Goal: Task Accomplishment & Management: Manage account settings

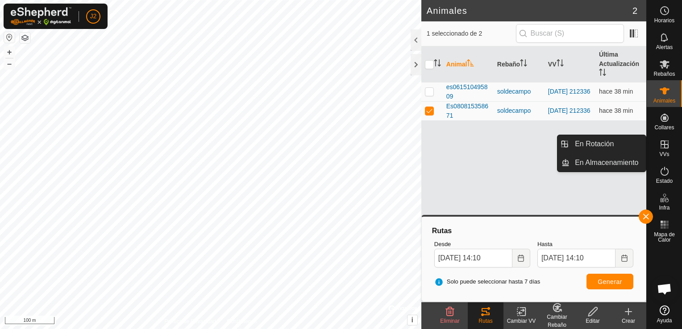
click at [672, 152] on div "VVs" at bounding box center [664, 147] width 35 height 27
click at [596, 143] on link "En Rotación" at bounding box center [608, 144] width 76 height 18
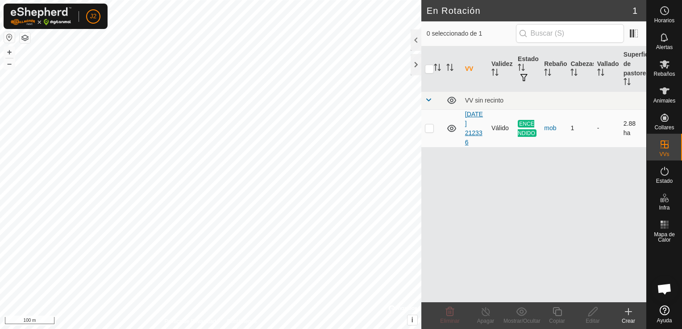
click at [471, 124] on link "[DATE] 212336" at bounding box center [474, 128] width 18 height 35
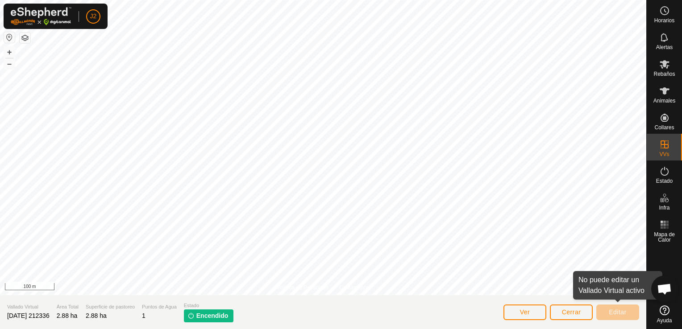
click at [617, 322] on div "Editar" at bounding box center [617, 312] width 43 height 21
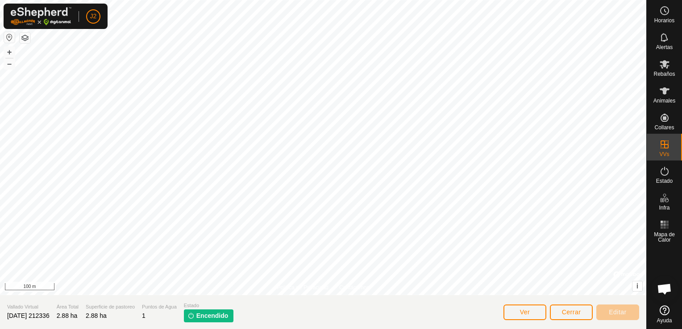
click at [215, 313] on span "Encendido" at bounding box center [212, 316] width 32 height 9
click at [195, 317] on img at bounding box center [190, 315] width 7 height 7
click at [539, 312] on button "Ver" at bounding box center [525, 313] width 43 height 16
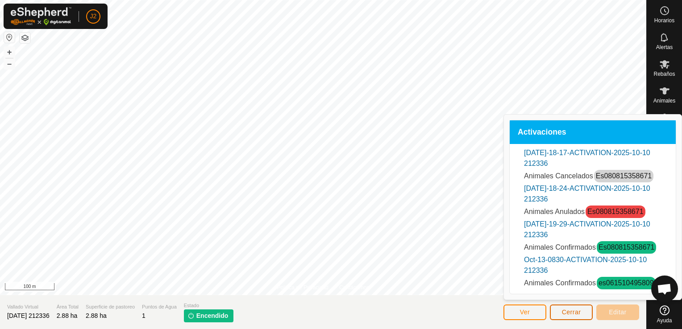
click at [572, 316] on button "Cerrar" at bounding box center [571, 313] width 43 height 16
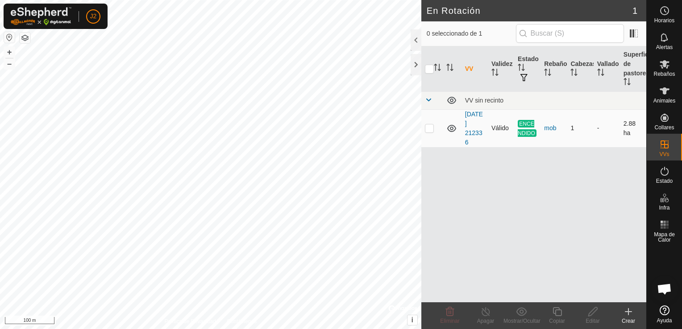
drag, startPoint x: 427, startPoint y: 129, endPoint x: 432, endPoint y: 128, distance: 5.2
click at [432, 128] on p-checkbox at bounding box center [429, 128] width 9 height 7
checkbox input "true"
click at [487, 312] on icon at bounding box center [485, 312] width 11 height 11
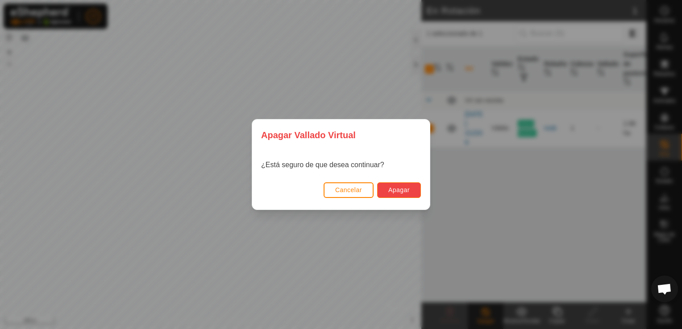
click at [400, 193] on span "Apagar" at bounding box center [398, 190] width 21 height 7
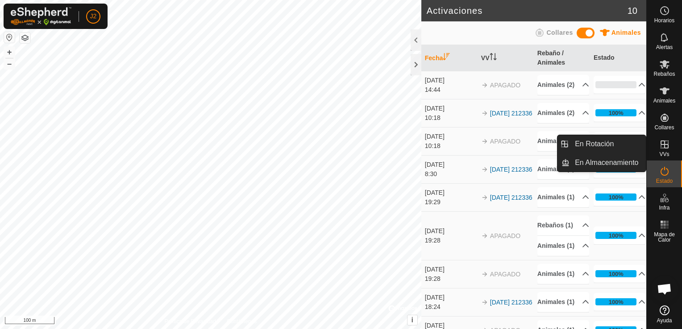
click at [671, 155] on div "VVs" at bounding box center [664, 147] width 35 height 27
click at [616, 150] on link "En Rotación" at bounding box center [608, 144] width 76 height 18
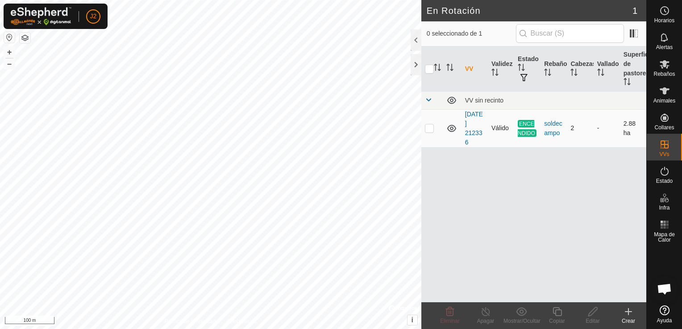
click at [429, 131] on td at bounding box center [431, 128] width 21 height 38
checkbox input "true"
click at [630, 312] on icon at bounding box center [628, 312] width 6 height 0
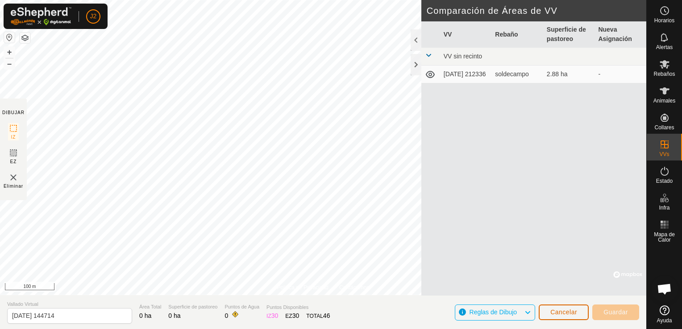
click at [565, 312] on span "Cancelar" at bounding box center [563, 312] width 27 height 7
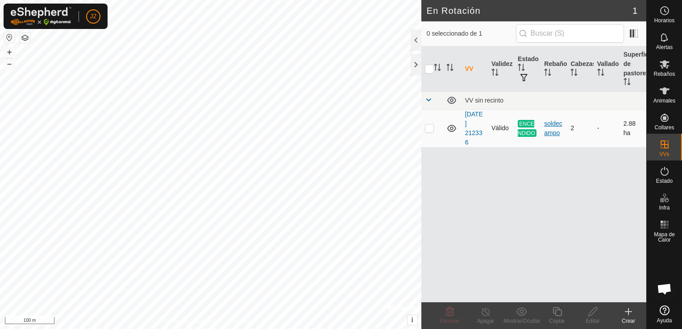
click at [554, 129] on div "soldecampo" at bounding box center [553, 128] width 19 height 19
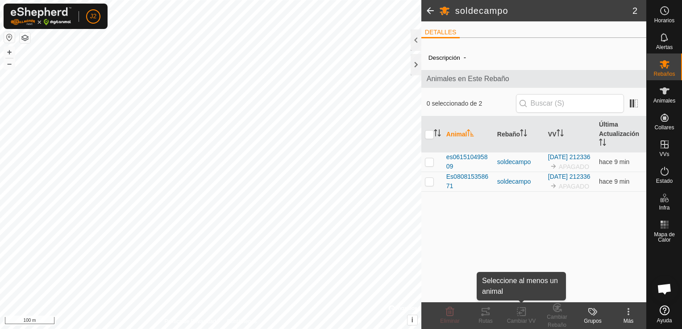
click at [523, 320] on div "Cambiar VV" at bounding box center [522, 321] width 36 height 8
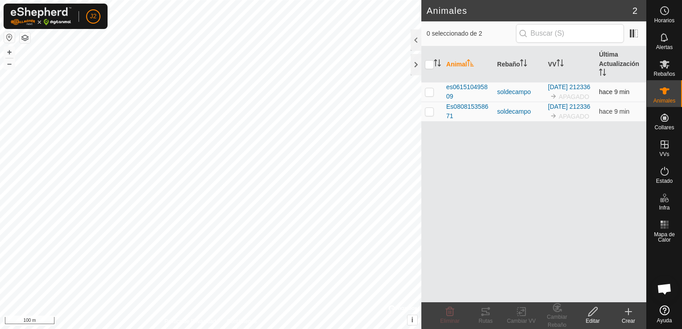
click at [429, 96] on p-checkbox at bounding box center [429, 91] width 9 height 7
checkbox input "true"
click at [430, 115] on p-checkbox at bounding box center [429, 111] width 9 height 7
checkbox input "true"
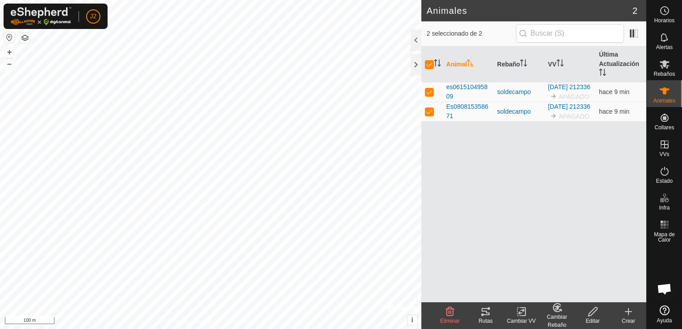
click at [522, 310] on icon at bounding box center [521, 312] width 11 height 11
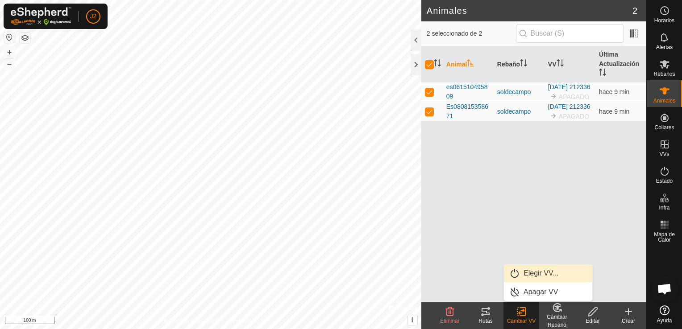
click at [519, 272] on link "Elegir VV..." at bounding box center [548, 274] width 88 height 18
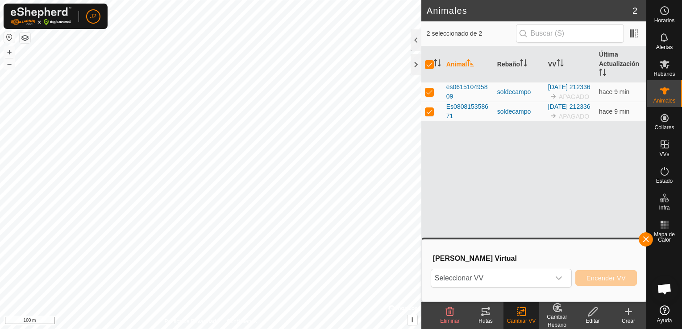
click at [592, 316] on icon at bounding box center [592, 312] width 11 height 11
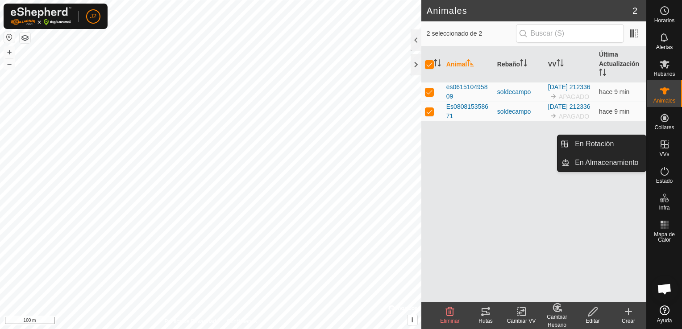
click at [670, 151] on es-virtualpaddocks-svg-icon at bounding box center [665, 144] width 16 height 14
click at [664, 150] on icon at bounding box center [664, 144] width 11 height 11
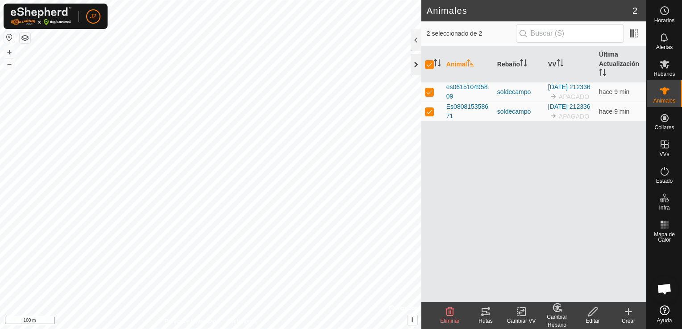
click at [411, 69] on div at bounding box center [416, 64] width 11 height 21
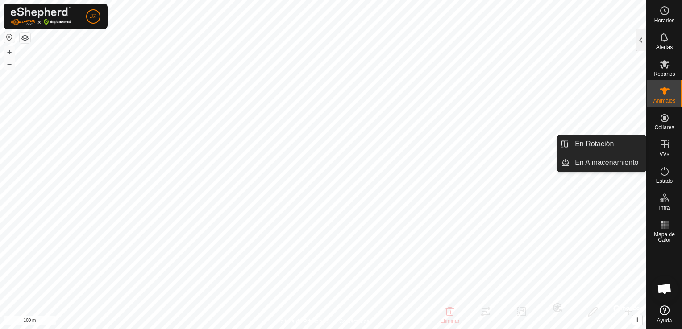
click at [666, 148] on icon at bounding box center [665, 145] width 8 height 8
click at [616, 149] on link "En Rotación" at bounding box center [608, 144] width 76 height 18
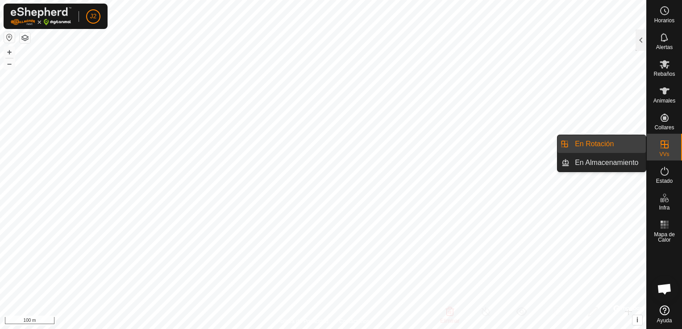
click at [661, 152] on span "VVs" at bounding box center [664, 154] width 10 height 5
click at [601, 160] on link "En Almacenamiento" at bounding box center [608, 163] width 76 height 18
click at [600, 146] on link "En Rotación" at bounding box center [608, 144] width 76 height 18
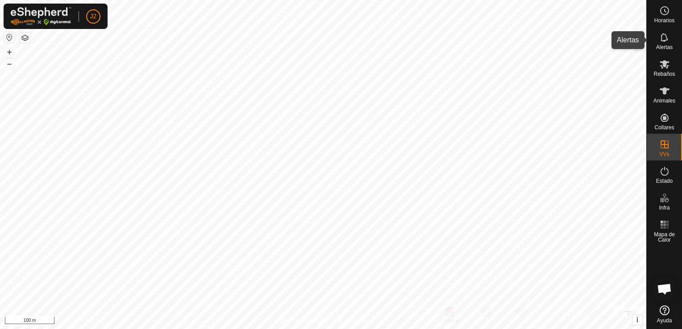
click at [666, 42] on icon at bounding box center [664, 37] width 11 height 11
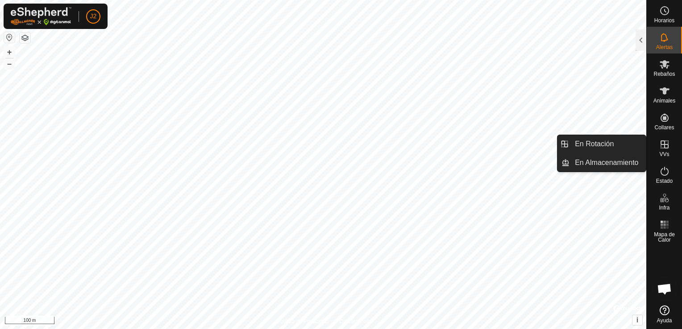
click at [662, 146] on icon at bounding box center [664, 144] width 11 height 11
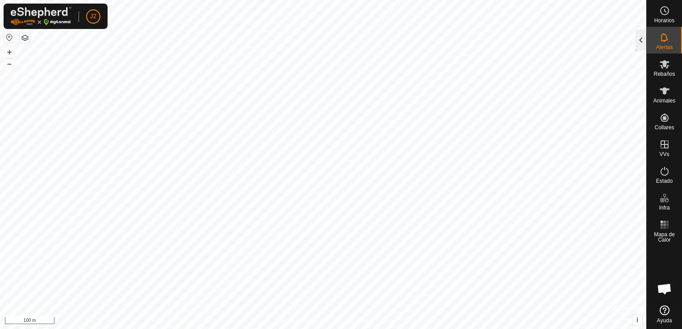
click at [640, 36] on div at bounding box center [641, 39] width 11 height 21
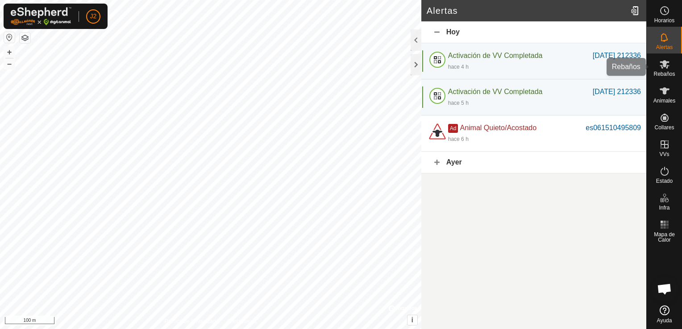
click at [664, 63] on icon at bounding box center [665, 64] width 10 height 8
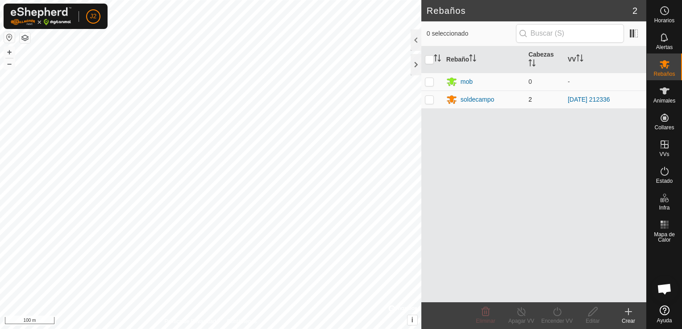
click at [427, 103] on td at bounding box center [431, 100] width 21 height 18
checkbox input "true"
click at [664, 106] on div "Animales" at bounding box center [664, 93] width 35 height 27
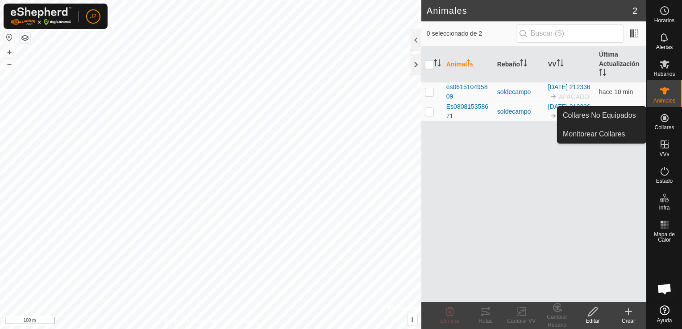
click at [665, 117] on icon at bounding box center [665, 118] width 8 height 8
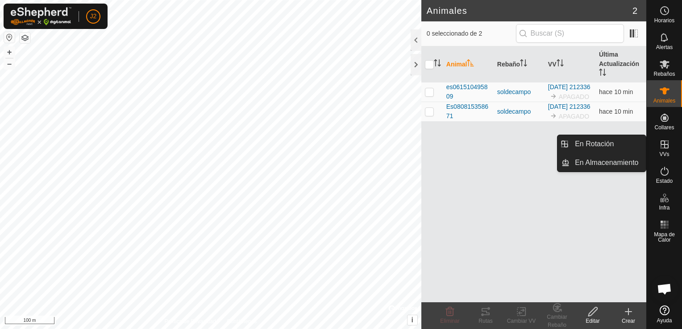
click at [664, 146] on icon at bounding box center [665, 145] width 8 height 8
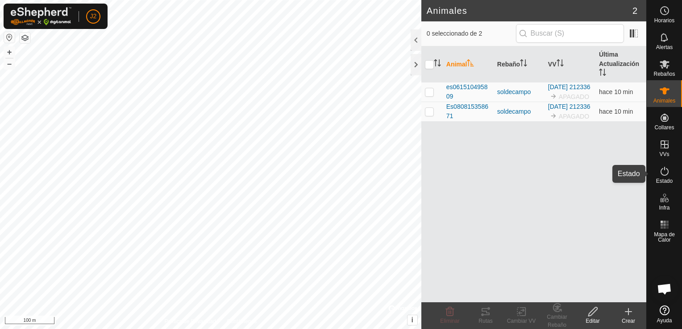
click at [666, 171] on icon at bounding box center [664, 171] width 11 height 11
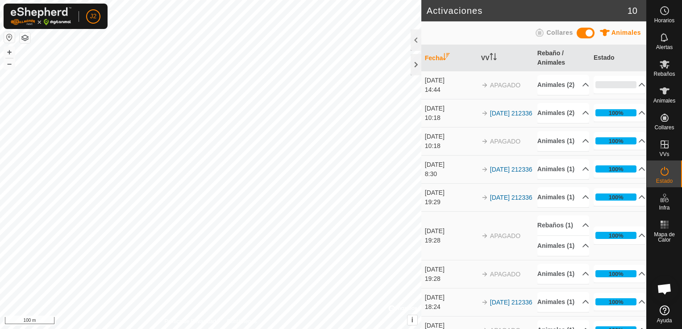
click at [666, 171] on icon at bounding box center [664, 171] width 11 height 11
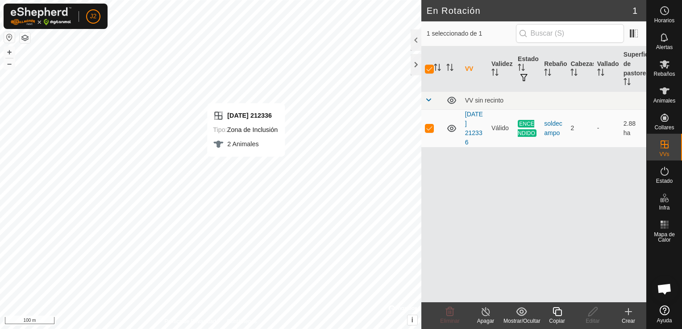
checkbox input "false"
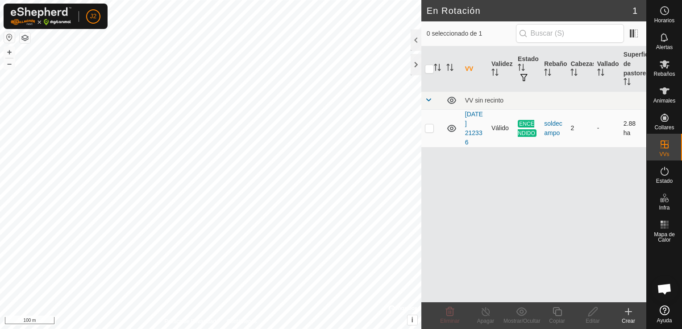
click at [429, 133] on td at bounding box center [431, 128] width 21 height 38
checkbox input "true"
click at [487, 312] on icon at bounding box center [485, 312] width 11 height 11
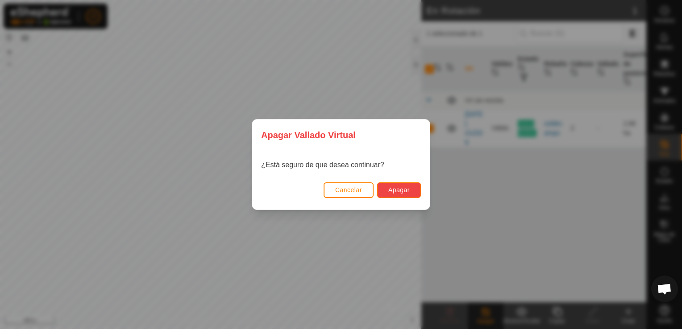
click at [398, 194] on button "Apagar" at bounding box center [399, 191] width 44 height 16
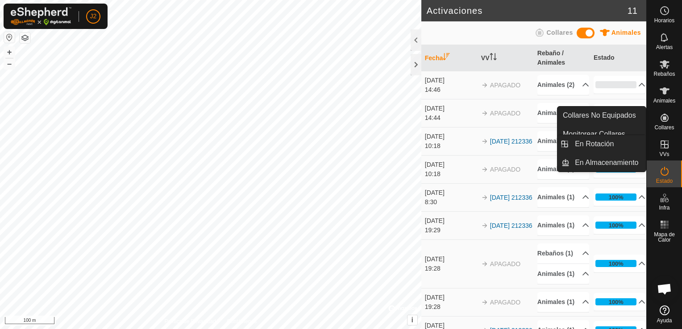
click at [670, 151] on es-virtualpaddocks-svg-icon at bounding box center [665, 144] width 16 height 14
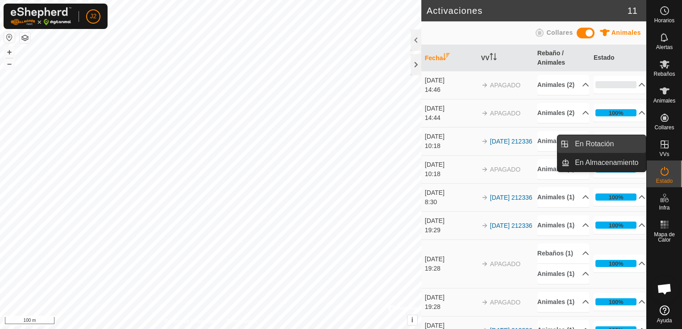
click at [626, 148] on link "En Rotación" at bounding box center [608, 144] width 76 height 18
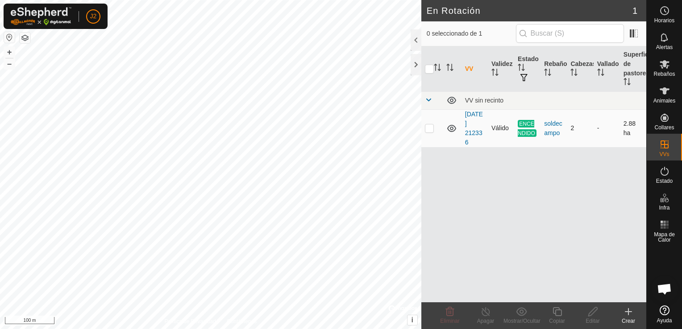
click at [429, 129] on p-checkbox at bounding box center [429, 128] width 9 height 7
checkbox input "true"
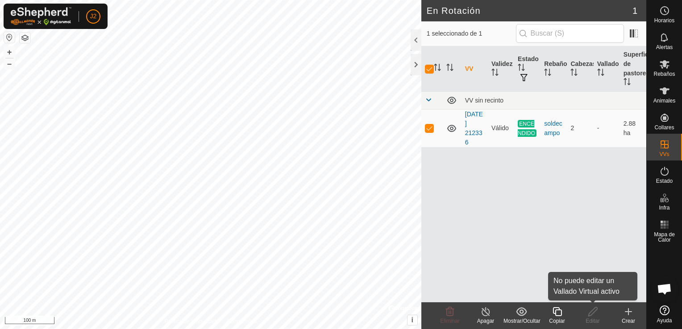
click at [598, 320] on div "Editar" at bounding box center [593, 321] width 36 height 8
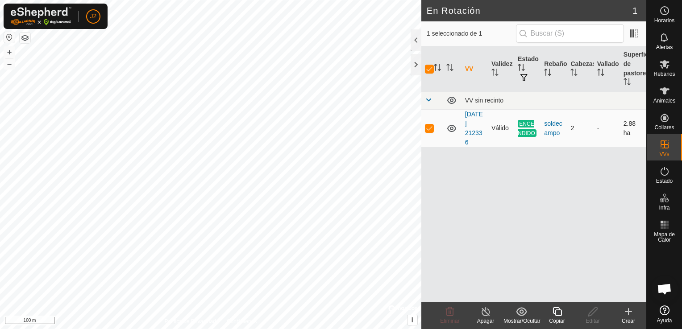
click at [525, 126] on span "ENCENDIDO" at bounding box center [527, 128] width 19 height 17
click at [523, 68] on icon "Activar para ordenar" at bounding box center [523, 67] width 1 height 7
click at [516, 67] on th "Estado" at bounding box center [527, 69] width 26 height 46
click at [521, 74] on span "button" at bounding box center [524, 77] width 7 height 7
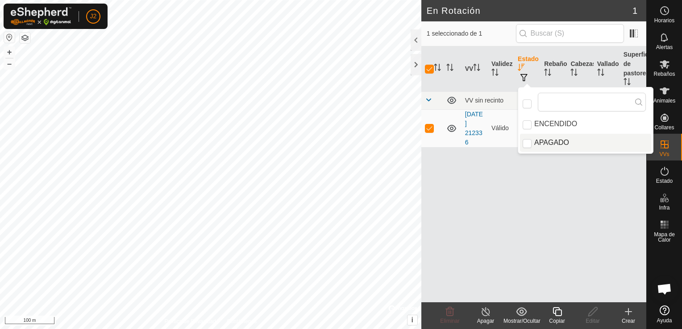
click at [528, 148] on li "APAGADO" at bounding box center [585, 143] width 131 height 18
checkbox input "true"
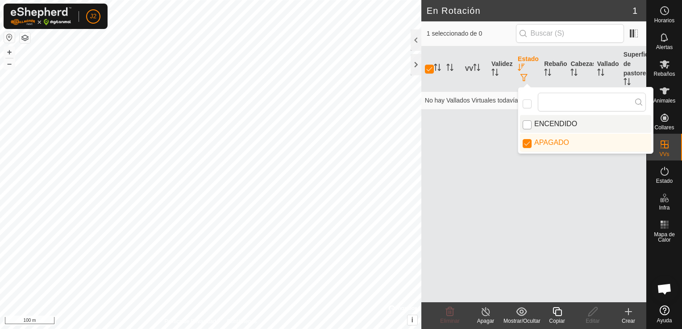
click at [530, 125] on input "ENCENDIDO" at bounding box center [527, 125] width 9 height 9
checkbox input "true"
checkbox input "false"
checkbox input "true"
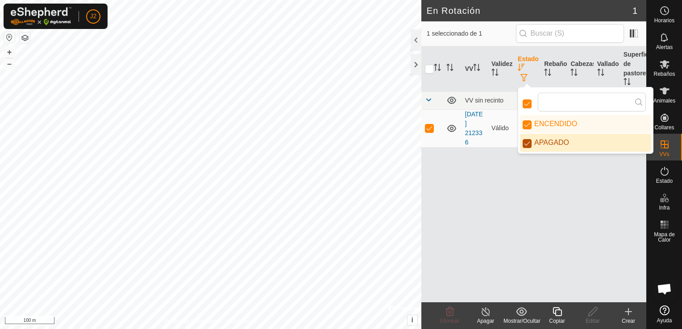
click at [529, 144] on input "APAGADO" at bounding box center [527, 143] width 9 height 9
checkbox input "false"
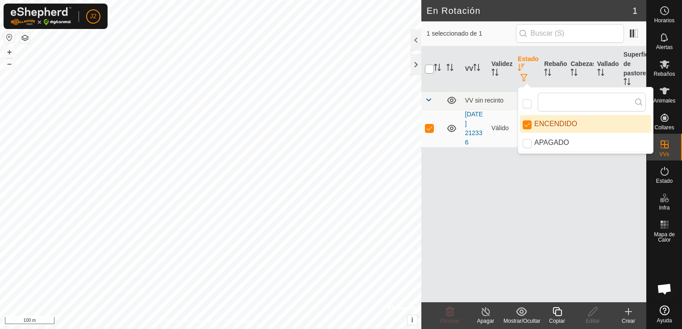
click at [430, 71] on input "checkbox" at bounding box center [429, 69] width 9 height 9
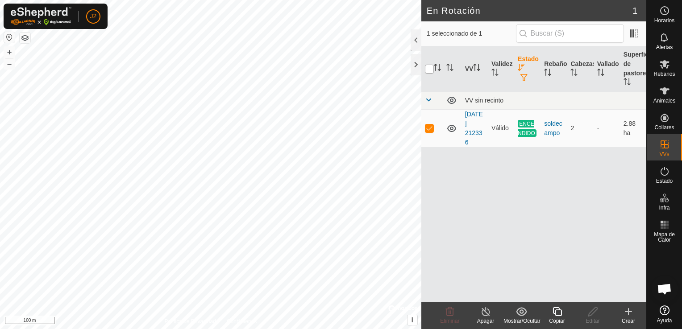
checkbox input "true"
click at [602, 123] on td "-" at bounding box center [607, 128] width 26 height 38
click at [600, 75] on icon "Activar para ordenar" at bounding box center [600, 72] width 7 height 7
click at [628, 112] on td "2.88 ha" at bounding box center [633, 128] width 26 height 38
click at [452, 127] on icon at bounding box center [451, 128] width 11 height 11
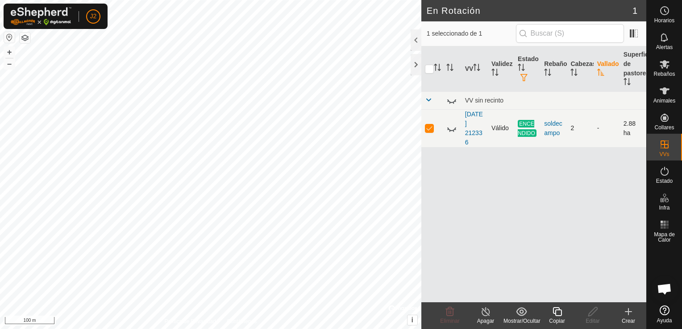
click at [452, 127] on icon at bounding box center [451, 128] width 11 height 11
click at [472, 120] on link "[DATE] 212336" at bounding box center [474, 128] width 18 height 35
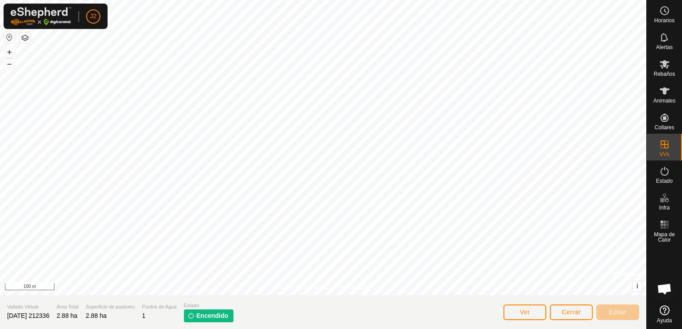
click at [146, 319] on span "1" at bounding box center [144, 315] width 4 height 7
click at [525, 312] on span "Ver" at bounding box center [525, 312] width 10 height 7
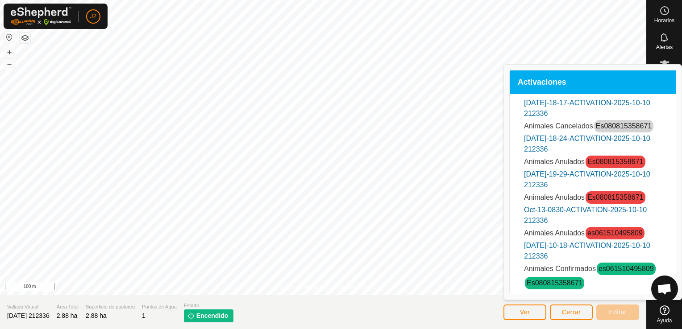
click at [566, 285] on link "Es080815358671" at bounding box center [555, 283] width 56 height 8
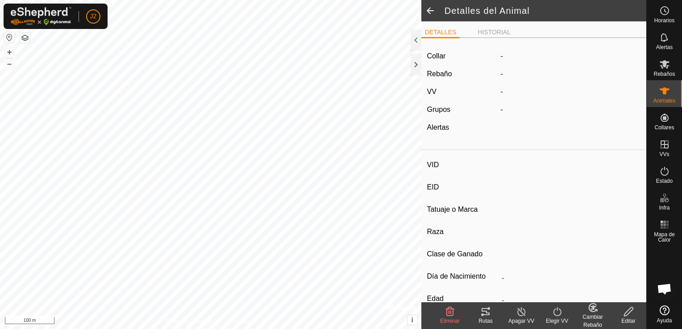
type input "Es080815358671"
type input "000080815358671"
type input "-"
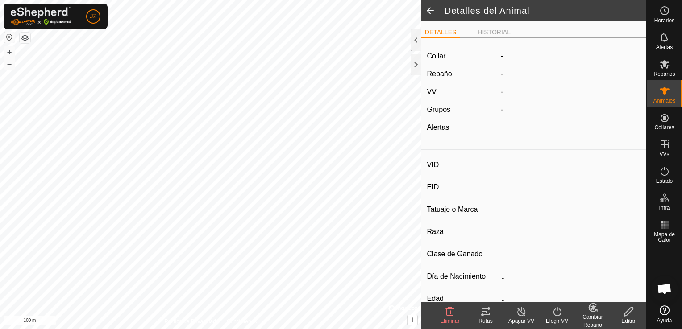
type input "0 kg"
type input "-"
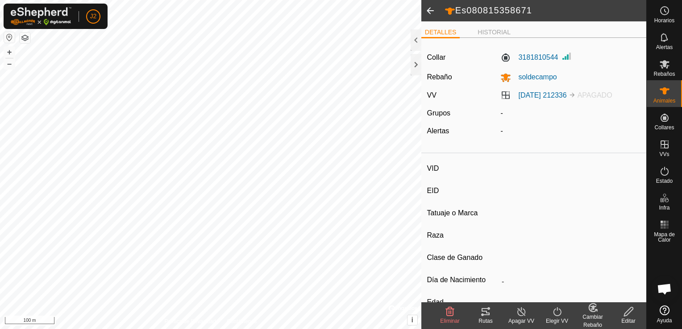
type input "es061510495809"
type input "-"
type input "5809"
type input "-"
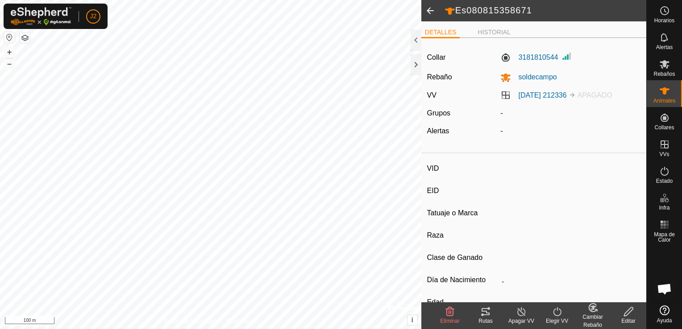
type input "0 kg"
type input "-"
type input "Es080815358671"
type input "000080815358671"
type input "-"
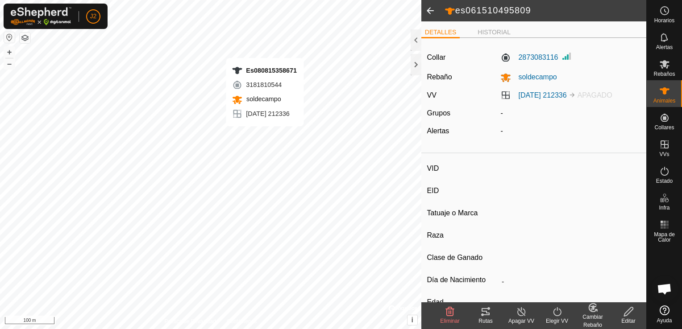
type input "-"
type input "0 kg"
type input "-"
type input "es061510495809"
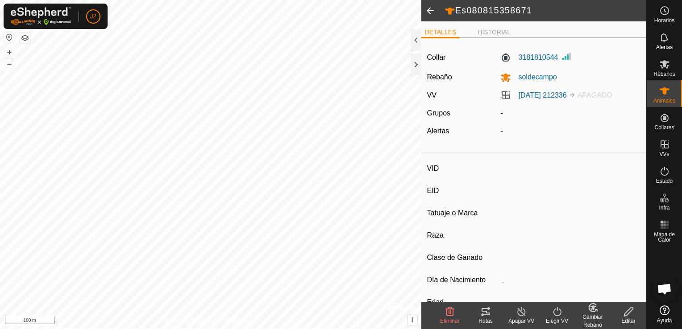
type input "-"
type input "5809"
type input "-"
type input "0 kg"
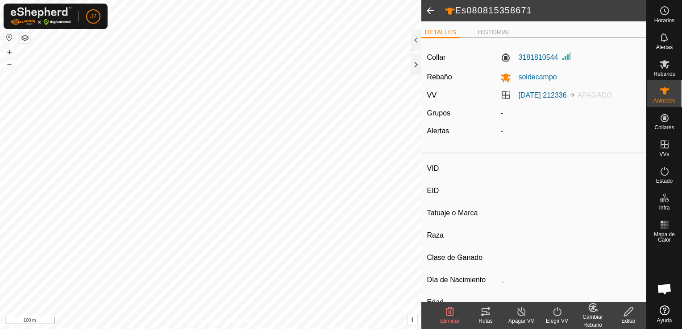
type input "-"
click at [521, 315] on icon at bounding box center [521, 312] width 11 height 11
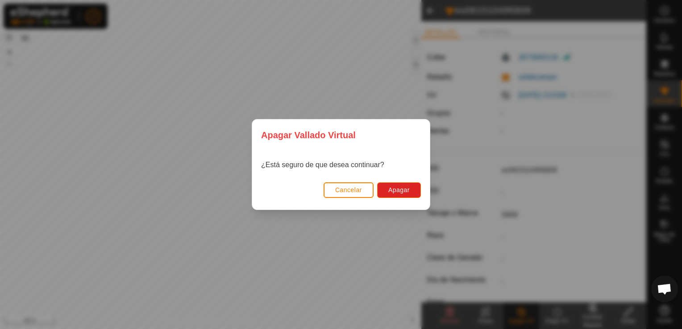
click at [346, 187] on span "Cancelar" at bounding box center [348, 190] width 27 height 7
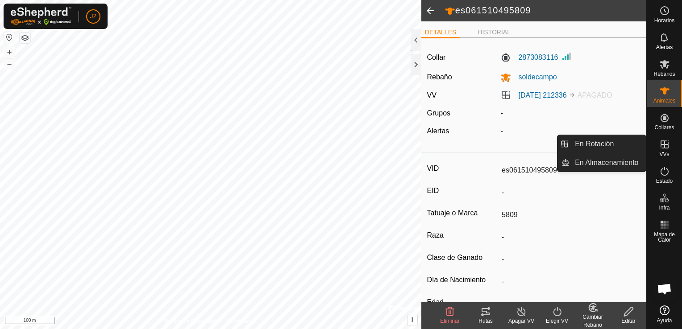
click at [668, 153] on span "VVs" at bounding box center [664, 154] width 10 height 5
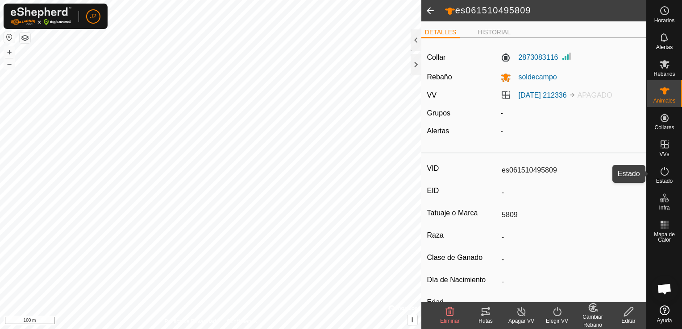
click at [666, 171] on icon at bounding box center [664, 171] width 11 height 11
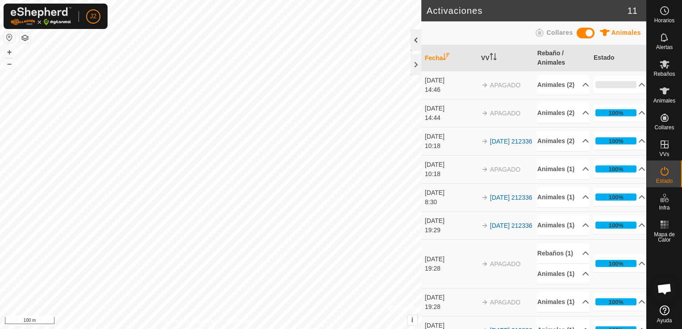
click at [418, 44] on div at bounding box center [416, 39] width 11 height 21
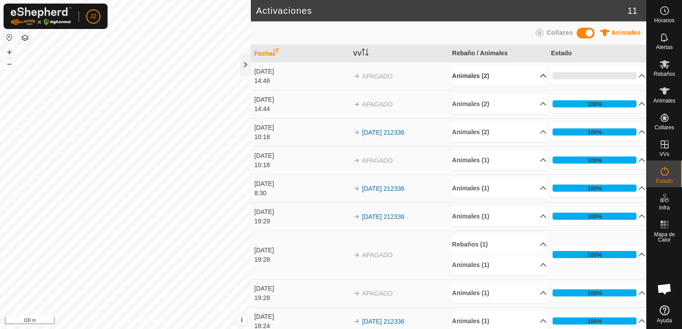
click at [532, 76] on p-accordion-header "Animales (2)" at bounding box center [499, 76] width 95 height 20
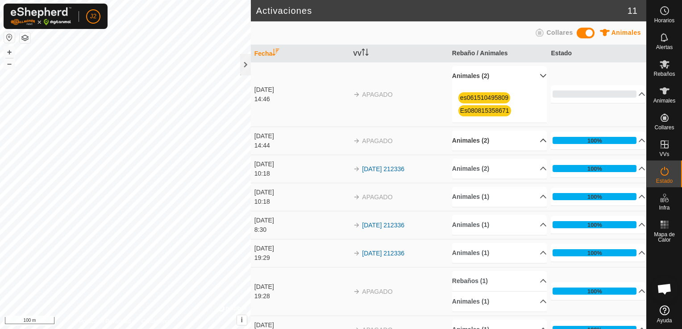
click at [534, 139] on p-accordion-header "Animales (2)" at bounding box center [499, 141] width 95 height 20
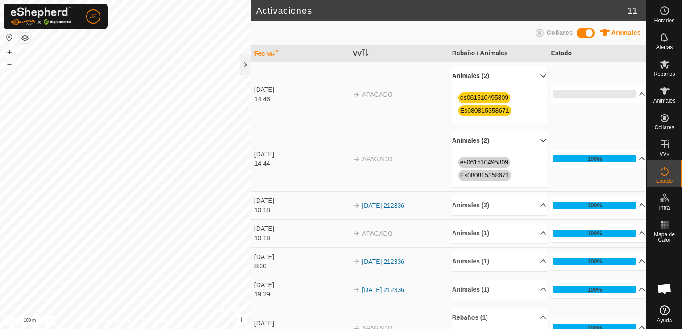
click at [534, 139] on p-accordion-header "Animales (2)" at bounding box center [499, 141] width 95 height 20
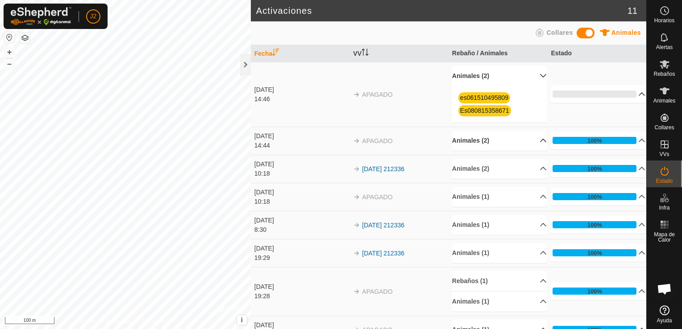
click at [631, 94] on p-accordion-header "0%" at bounding box center [598, 94] width 95 height 18
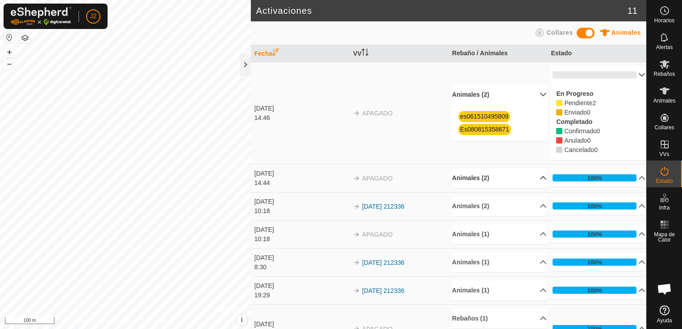
click at [630, 74] on p-accordion-header "0%" at bounding box center [598, 75] width 95 height 18
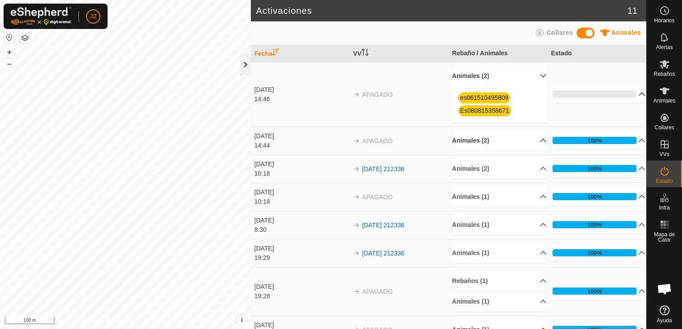
click at [241, 69] on div at bounding box center [245, 64] width 11 height 21
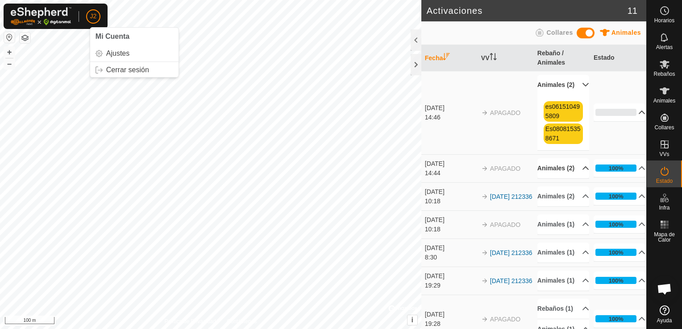
click at [9, 39] on button "button" at bounding box center [9, 37] width 11 height 11
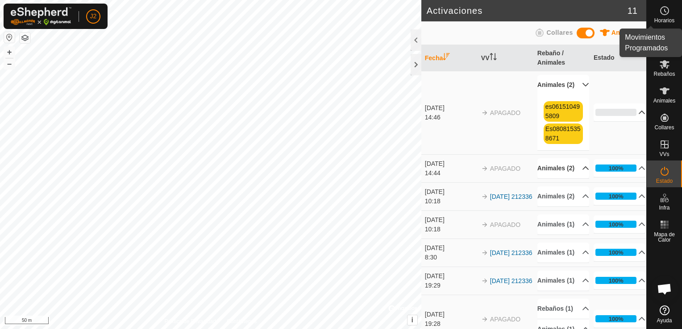
click at [662, 12] on icon at bounding box center [664, 10] width 11 height 11
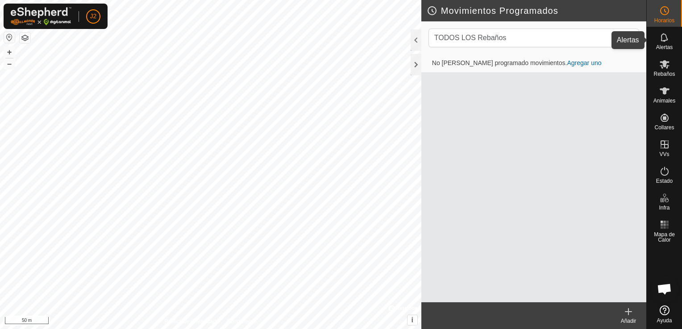
click at [667, 38] on icon at bounding box center [664, 37] width 7 height 8
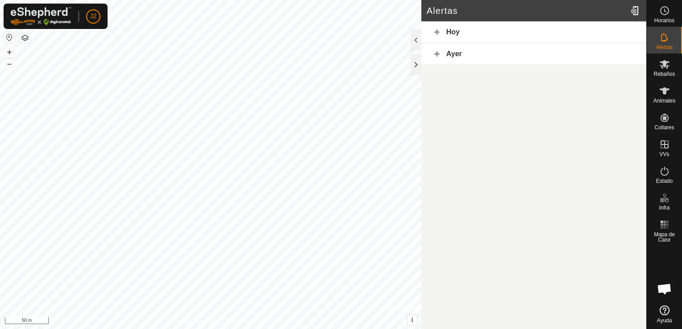
click at [455, 27] on div "Hoy" at bounding box center [533, 32] width 225 height 22
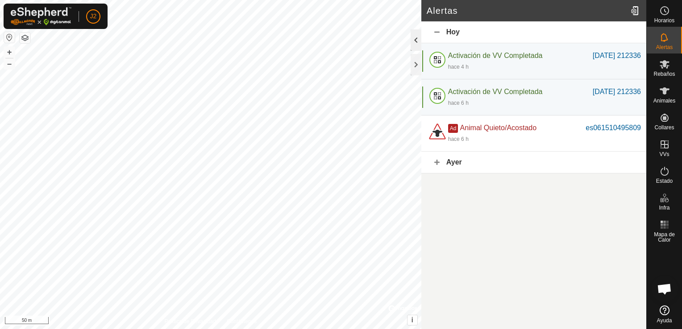
click at [417, 39] on div at bounding box center [416, 39] width 11 height 21
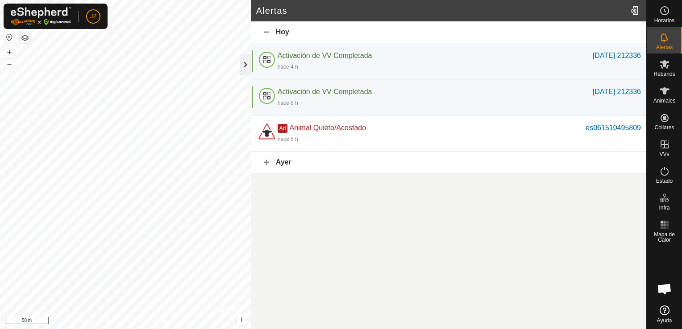
click at [242, 67] on div at bounding box center [245, 64] width 11 height 21
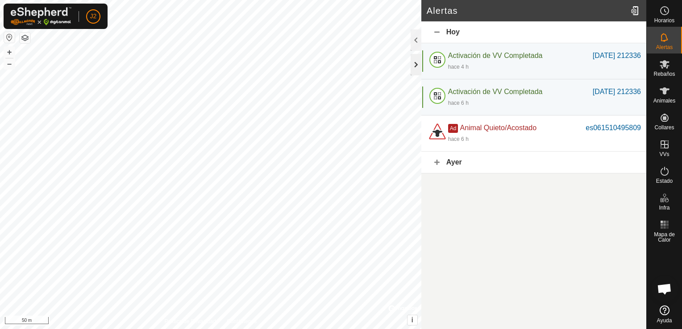
click at [416, 66] on div at bounding box center [416, 64] width 11 height 21
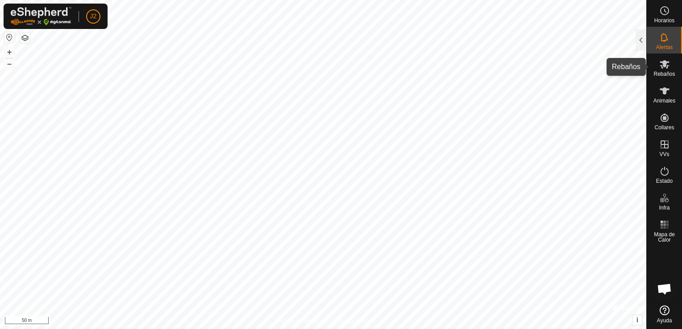
click at [662, 71] on span "Rebaños" at bounding box center [664, 73] width 21 height 5
click at [639, 38] on div at bounding box center [641, 39] width 11 height 21
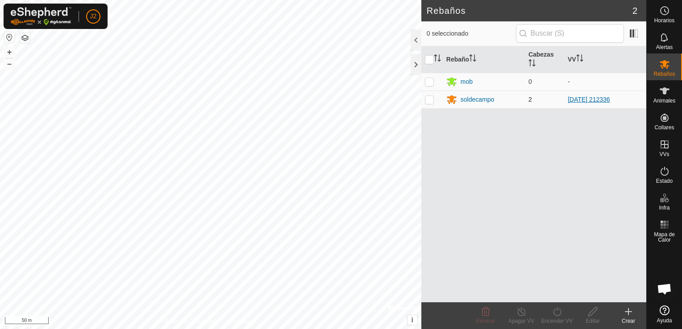
click at [591, 101] on link "[DATE] 212336" at bounding box center [589, 99] width 42 height 7
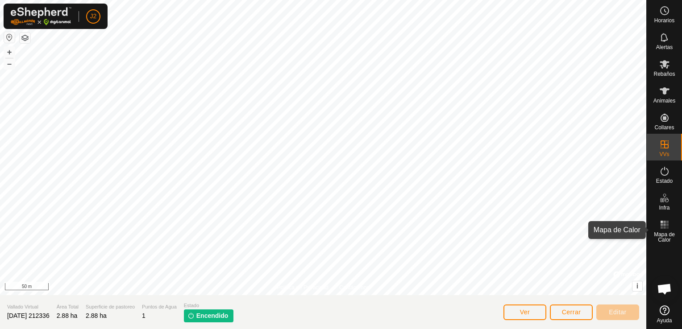
click at [662, 228] on rect at bounding box center [662, 228] width 2 height 2
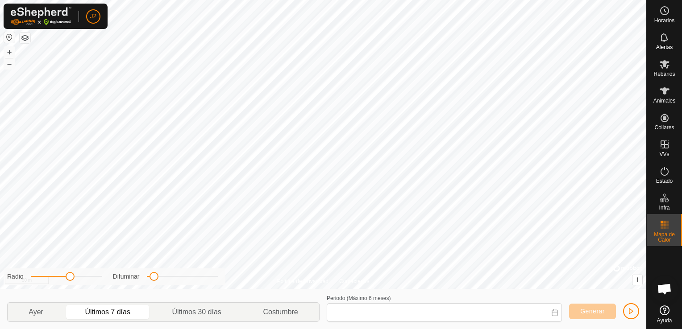
type input "06 Oct, 2025 - 12 Oct, 2025"
click at [632, 311] on span "button" at bounding box center [631, 311] width 7 height 7
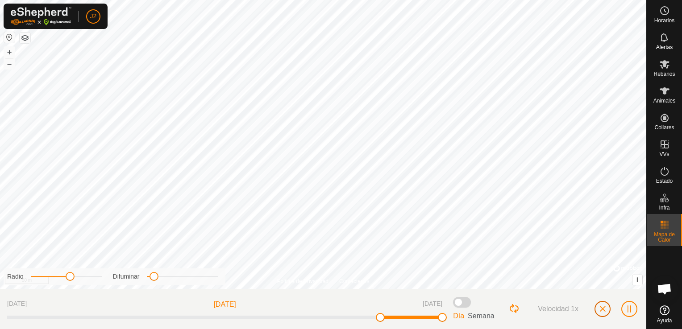
click at [602, 310] on span "button" at bounding box center [602, 309] width 7 height 7
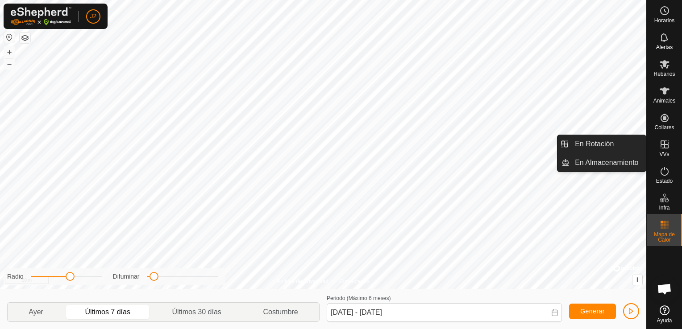
click at [663, 154] on span "VVs" at bounding box center [664, 154] width 10 height 5
click at [607, 145] on link "En Rotación" at bounding box center [608, 144] width 76 height 18
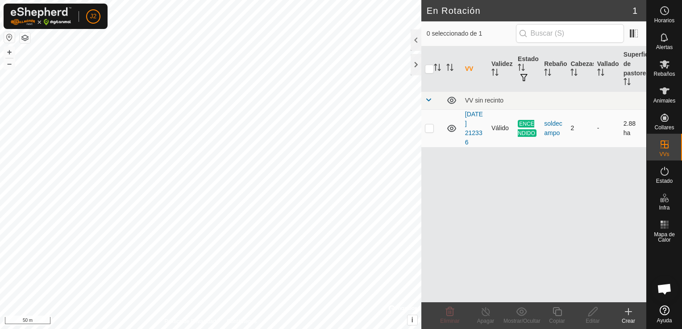
click at [451, 129] on icon at bounding box center [451, 128] width 9 height 7
click at [451, 129] on icon at bounding box center [451, 128] width 11 height 11
click at [451, 129] on icon at bounding box center [451, 128] width 9 height 7
click at [454, 100] on icon at bounding box center [451, 100] width 11 height 11
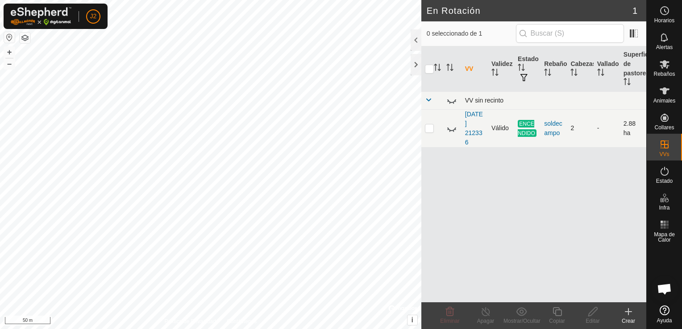
click at [429, 99] on span at bounding box center [428, 99] width 7 height 7
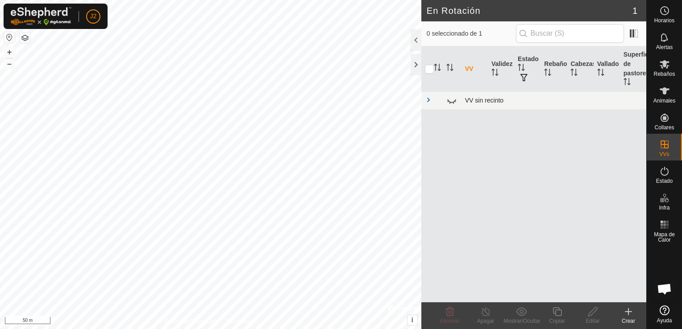
click at [427, 97] on span at bounding box center [428, 99] width 7 height 7
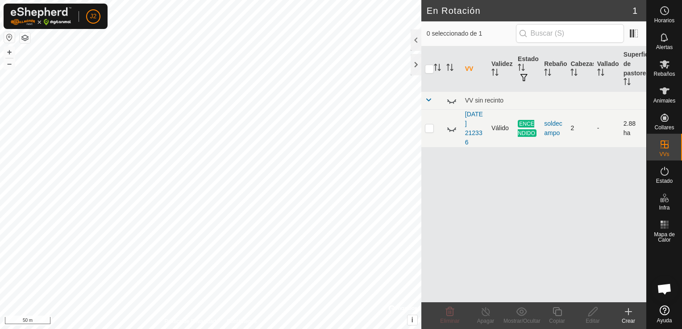
click at [431, 129] on p-checkbox at bounding box center [429, 128] width 9 height 7
checkbox input "true"
click at [487, 312] on icon at bounding box center [485, 312] width 11 height 11
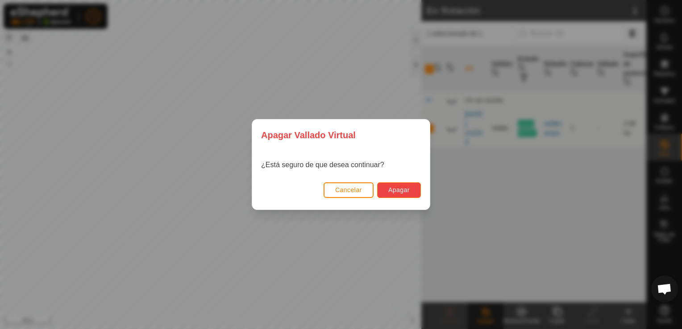
click at [402, 194] on span "Apagar" at bounding box center [398, 190] width 21 height 7
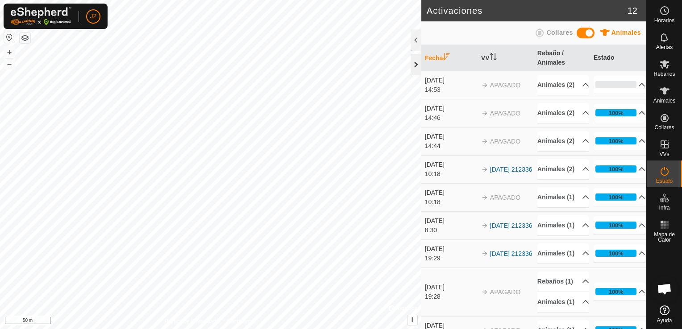
click at [411, 67] on div at bounding box center [416, 64] width 11 height 21
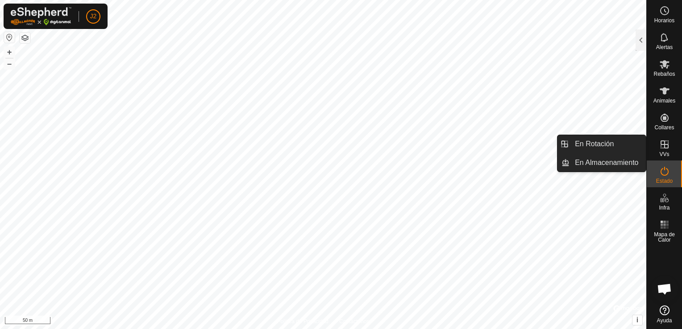
click at [667, 155] on span "VVs" at bounding box center [664, 154] width 10 height 5
click at [609, 150] on link "En Rotación" at bounding box center [608, 144] width 76 height 18
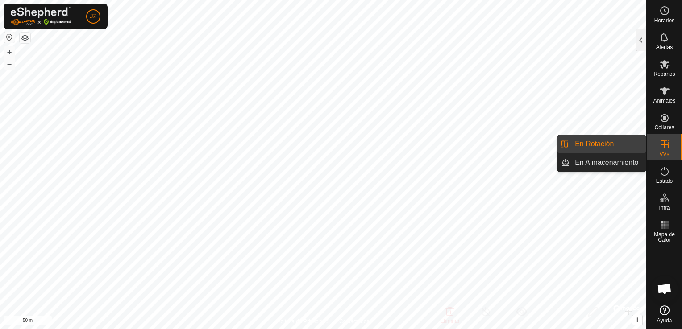
click at [581, 146] on link "En Rotación" at bounding box center [608, 144] width 76 height 18
click at [612, 163] on link "En Almacenamiento" at bounding box center [608, 163] width 76 height 18
click at [600, 142] on link "En Rotación" at bounding box center [608, 144] width 76 height 18
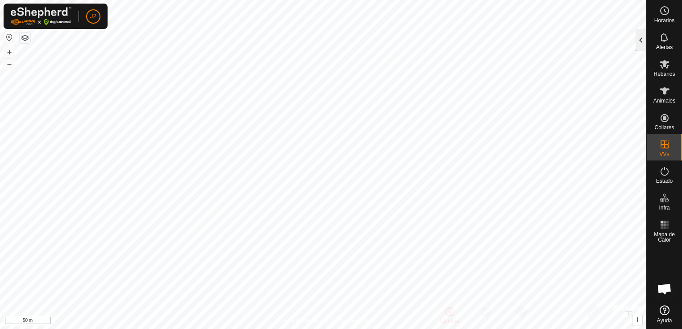
click at [641, 36] on div at bounding box center [641, 39] width 11 height 21
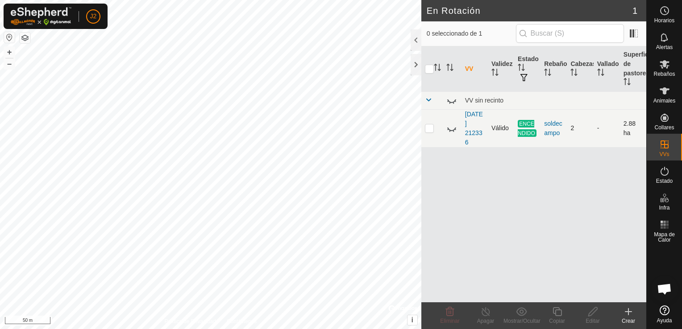
click at [429, 131] on td at bounding box center [431, 128] width 21 height 38
checkbox input "true"
click at [449, 100] on icon at bounding box center [451, 100] width 11 height 11
click at [521, 312] on icon at bounding box center [521, 312] width 11 height 11
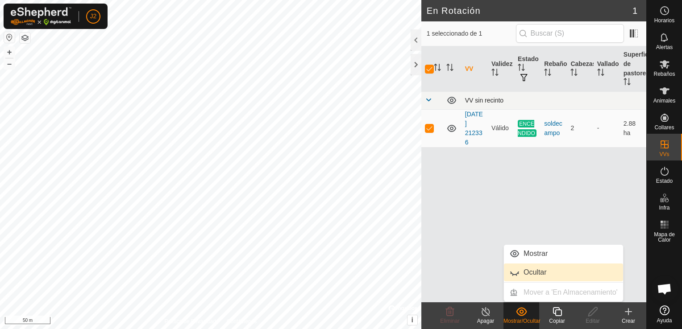
click at [541, 273] on link "Ocultar" at bounding box center [563, 273] width 119 height 18
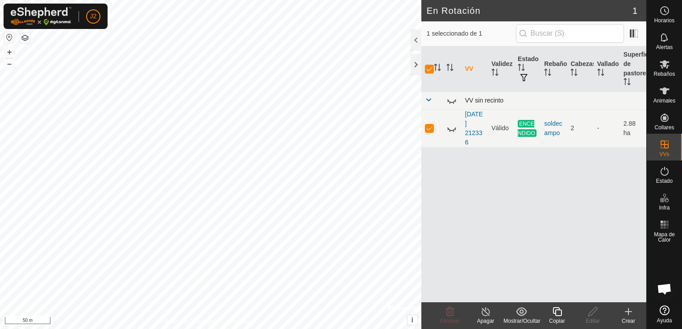
click at [518, 317] on div "Mostrar/Ocultar" at bounding box center [522, 321] width 36 height 8
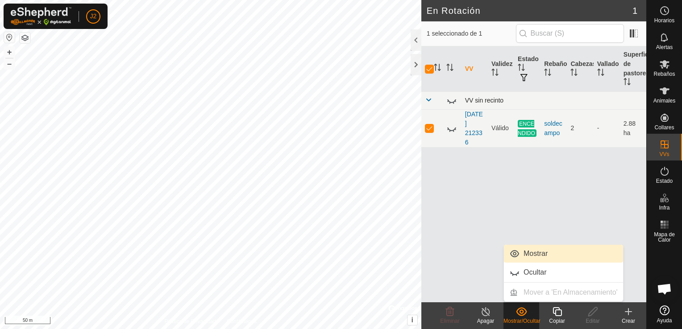
click at [544, 254] on link "Mostrar" at bounding box center [563, 254] width 119 height 18
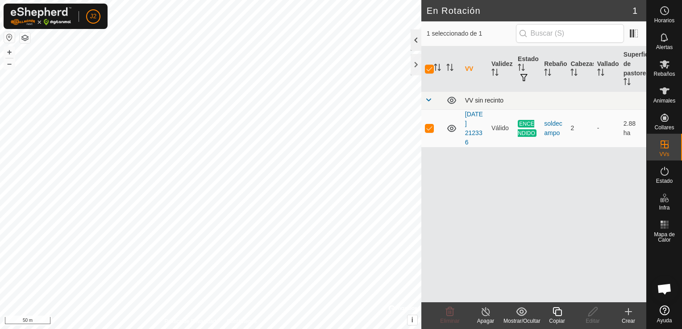
click at [416, 41] on div at bounding box center [416, 39] width 11 height 21
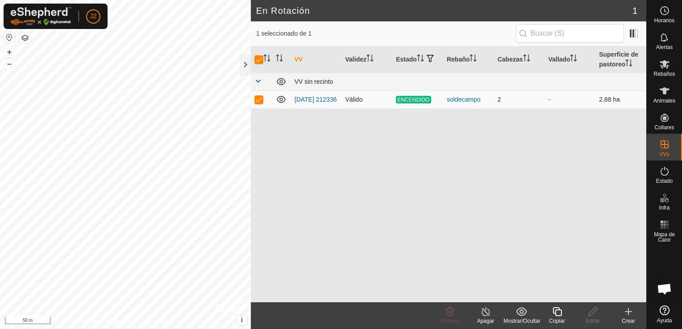
click at [411, 100] on span "ENCENDIDO" at bounding box center [413, 100] width 35 height 8
click at [415, 58] on th "Estado" at bounding box center [417, 59] width 51 height 27
click at [525, 60] on icon "Activar para ordenar" at bounding box center [525, 57] width 1 height 7
click at [525, 60] on icon "Activar para ordenar" at bounding box center [526, 57] width 7 height 7
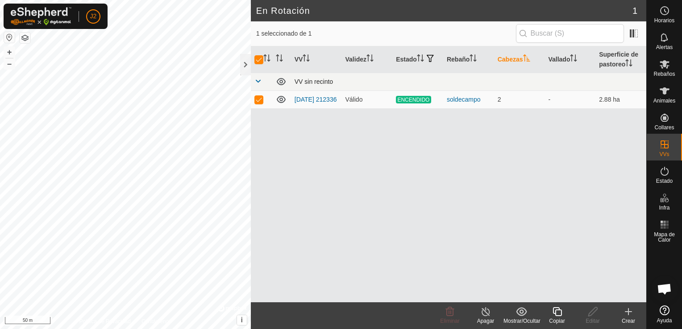
click at [525, 60] on icon "Activar para ordenar" at bounding box center [526, 57] width 7 height 7
click at [577, 59] on icon "Activar para ordenar" at bounding box center [573, 57] width 7 height 7
click at [628, 62] on icon "Activar para ordenar" at bounding box center [628, 62] width 7 height 7
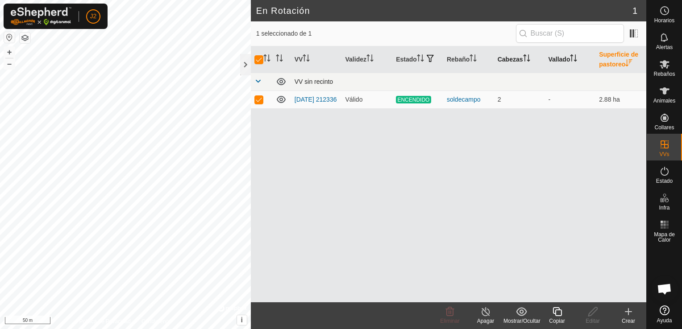
click at [628, 62] on icon "Activar para ordenar" at bounding box center [628, 62] width 7 height 7
click at [634, 32] on span at bounding box center [634, 33] width 14 height 14
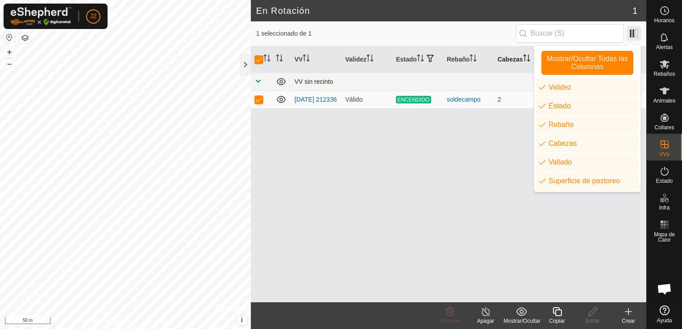
click at [629, 33] on span at bounding box center [634, 33] width 14 height 14
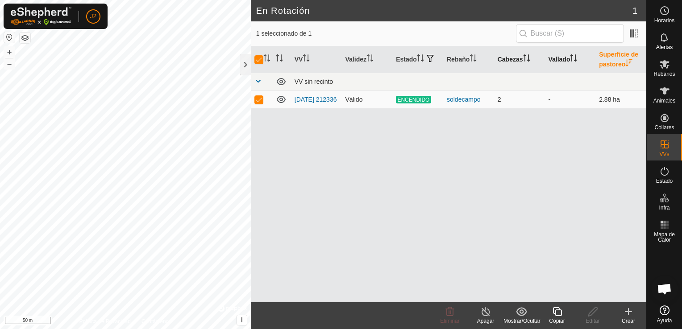
click at [414, 101] on span "ENCENDIDO" at bounding box center [413, 100] width 35 height 8
click at [625, 315] on icon at bounding box center [628, 312] width 11 height 11
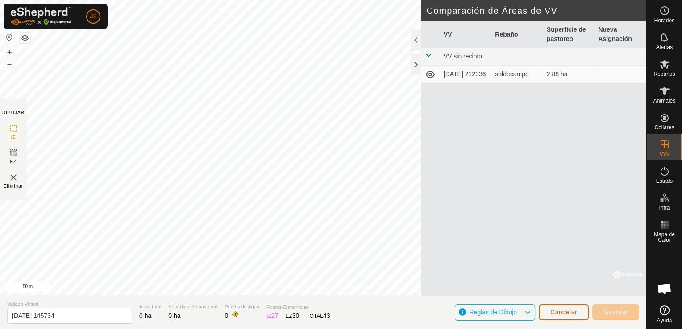
click at [563, 315] on span "Cancelar" at bounding box center [563, 312] width 27 height 7
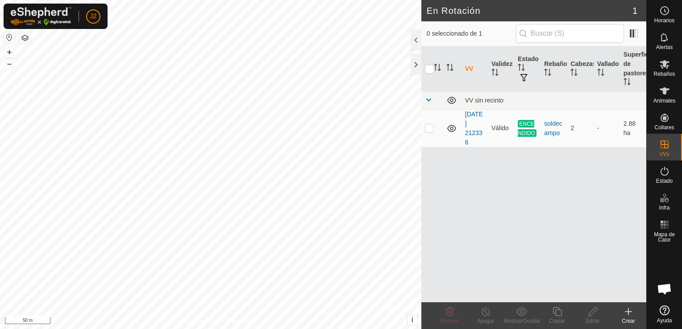
click at [632, 316] on icon at bounding box center [628, 312] width 11 height 11
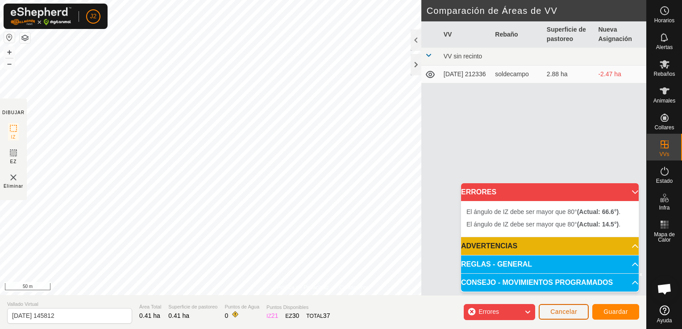
click at [565, 316] on span "Cancelar" at bounding box center [563, 311] width 27 height 7
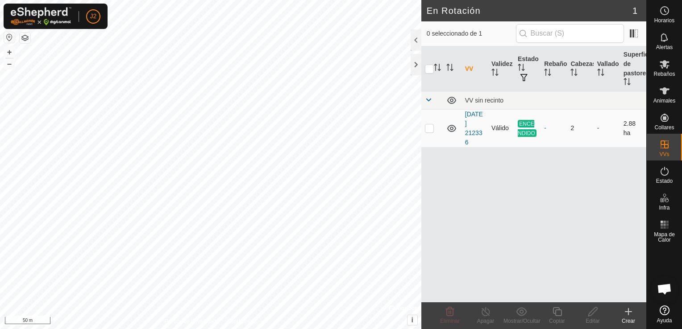
click at [527, 125] on span "ENCENDIDO" at bounding box center [527, 128] width 19 height 17
click at [430, 129] on p-checkbox at bounding box center [429, 128] width 9 height 7
checkbox input "true"
click at [484, 316] on icon at bounding box center [486, 312] width 8 height 9
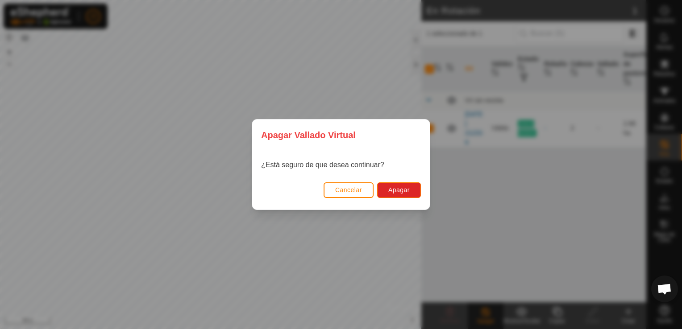
click at [354, 181] on div "Cancelar Apagar" at bounding box center [341, 194] width 178 height 30
click at [349, 187] on span "Cancelar" at bounding box center [348, 190] width 27 height 7
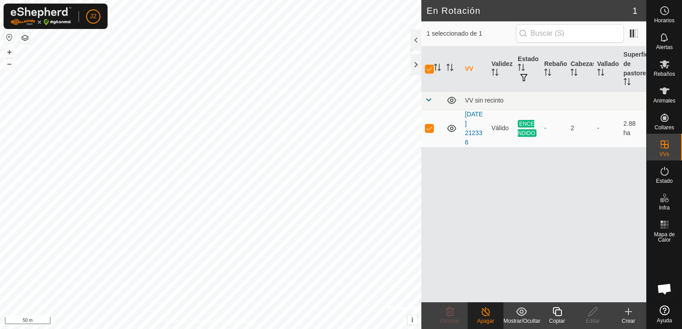
click at [627, 314] on icon at bounding box center [628, 312] width 11 height 11
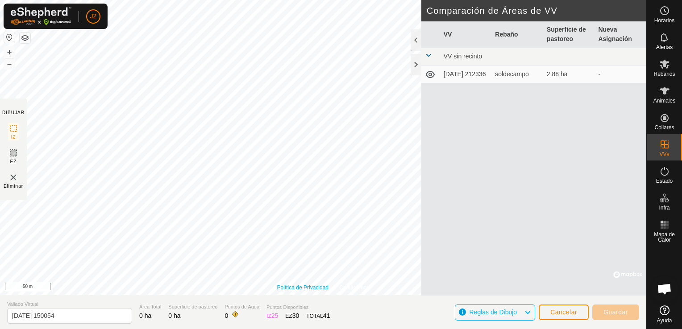
click at [309, 288] on link "Política de Privacidad" at bounding box center [302, 288] width 51 height 8
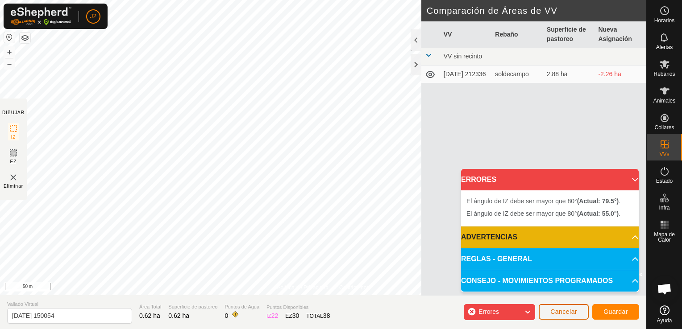
click at [563, 308] on span "Cancelar" at bounding box center [563, 311] width 27 height 7
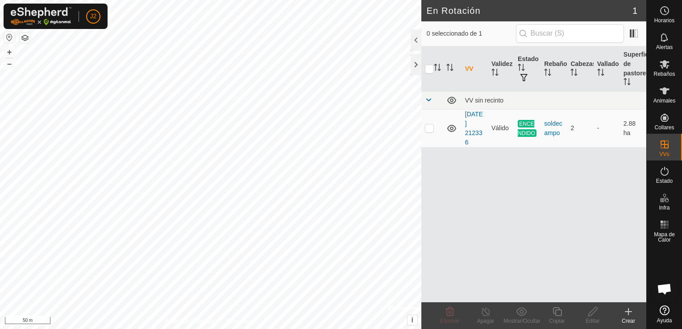
click at [630, 315] on icon at bounding box center [628, 312] width 11 height 11
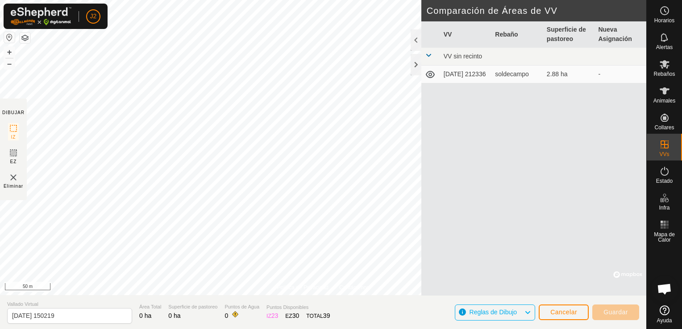
click at [260, 297] on section "Vallado Virtual [DATE] 150219 Área Total 0 ha Superficie de pastoreo 0 ha Punto…" at bounding box center [323, 313] width 646 height 34
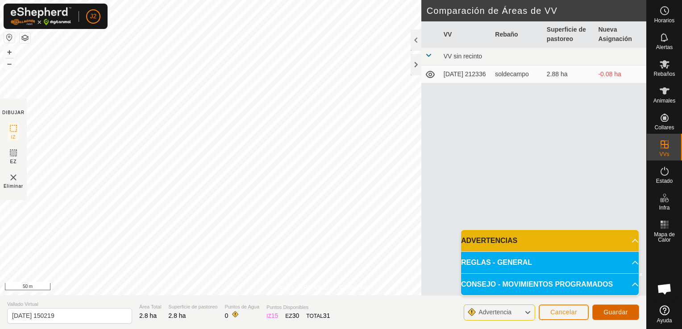
click at [618, 315] on span "Guardar" at bounding box center [616, 312] width 25 height 7
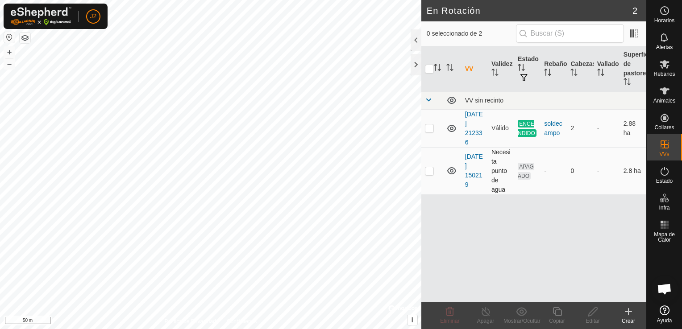
click at [427, 172] on p-checkbox at bounding box center [429, 170] width 9 height 7
checkbox input "true"
click at [591, 315] on icon at bounding box center [592, 312] width 9 height 9
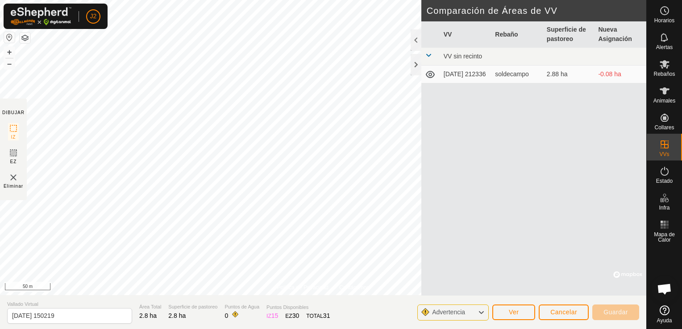
click at [225, 316] on span "0" at bounding box center [227, 315] width 4 height 7
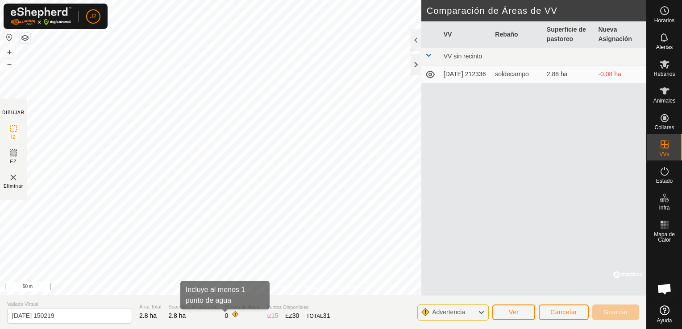
click at [232, 315] on span at bounding box center [235, 314] width 7 height 7
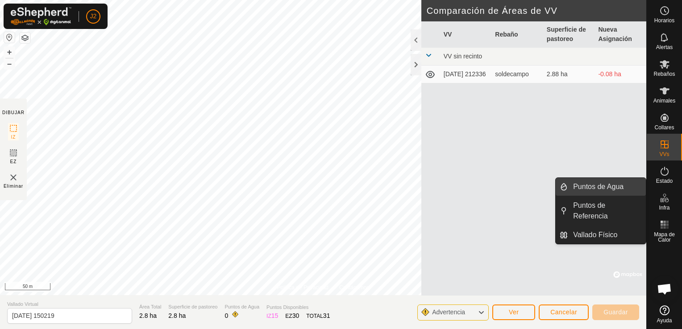
click at [622, 185] on link "Puntos de Agua" at bounding box center [607, 187] width 78 height 18
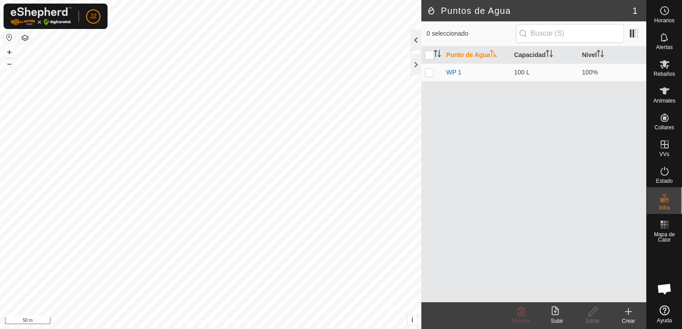
click at [415, 39] on div at bounding box center [416, 39] width 11 height 21
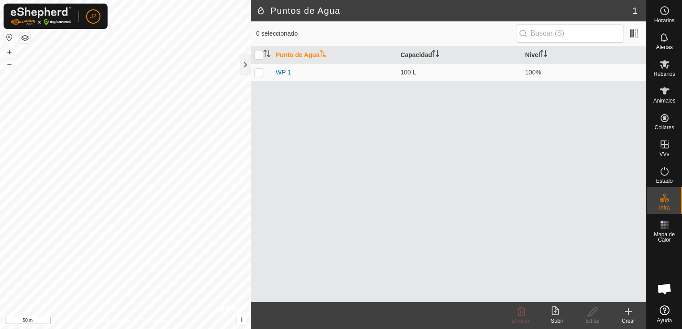
click at [627, 312] on icon at bounding box center [628, 312] width 6 height 0
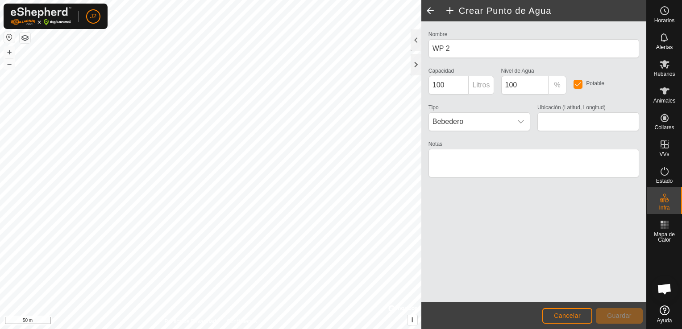
type input "42.344166, -2.289679"
click at [618, 315] on span "Guardar" at bounding box center [619, 315] width 25 height 7
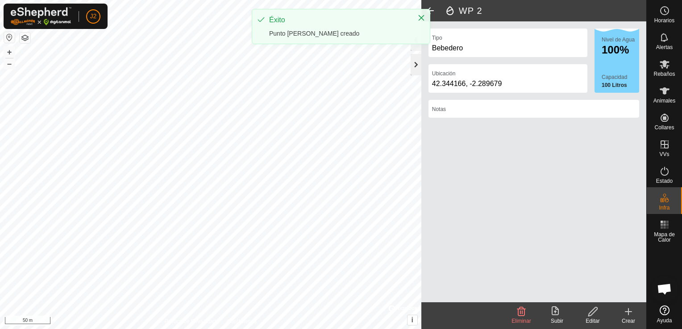
click at [414, 64] on div at bounding box center [416, 64] width 11 height 21
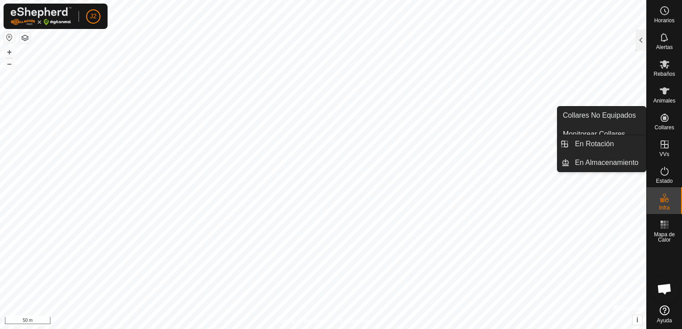
click at [666, 146] on icon at bounding box center [664, 144] width 11 height 11
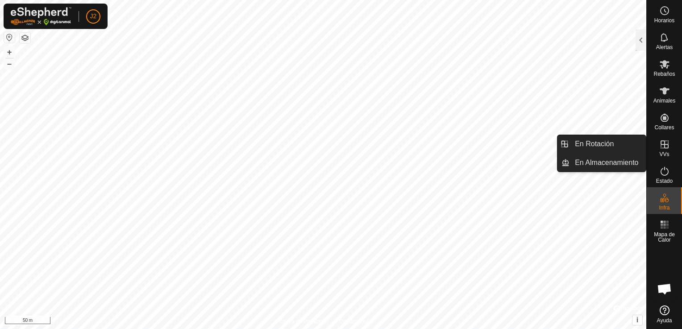
click at [665, 144] on icon at bounding box center [665, 145] width 8 height 8
click at [612, 147] on link "En Rotación" at bounding box center [608, 144] width 76 height 18
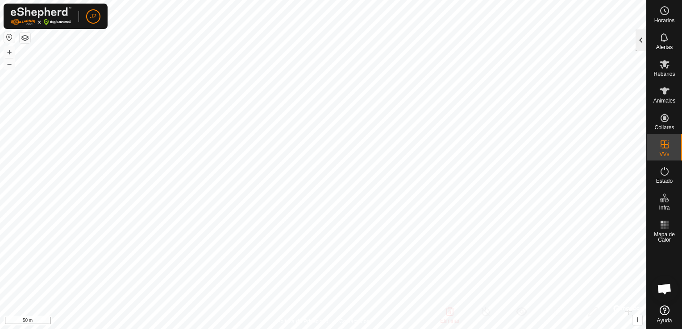
click at [639, 40] on div at bounding box center [641, 39] width 11 height 21
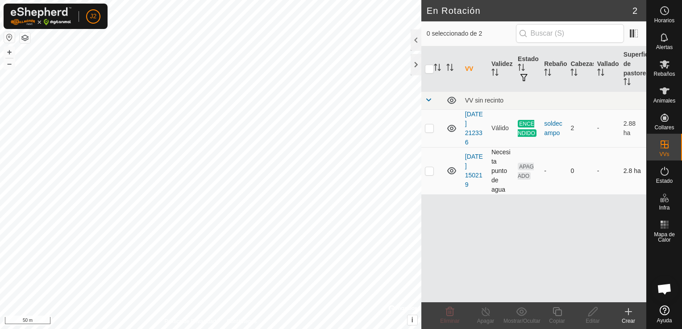
click at [425, 170] on p-tablecheckbox at bounding box center [429, 170] width 9 height 7
checkbox input "true"
click at [526, 176] on span "APAGADO" at bounding box center [526, 171] width 16 height 17
click at [430, 126] on p-checkbox at bounding box center [429, 128] width 9 height 7
checkbox input "true"
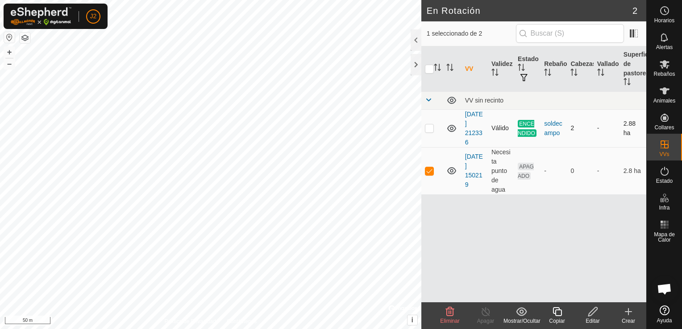
checkbox input "true"
click at [523, 171] on td "APAGADO" at bounding box center [527, 170] width 26 height 47
click at [523, 205] on div "VV Validez Estado Rebaño Cabezas Vallado Superficie de pastoreo VV sin recinto …" at bounding box center [533, 174] width 225 height 256
click at [428, 128] on p-checkbox at bounding box center [429, 128] width 9 height 7
checkbox input "false"
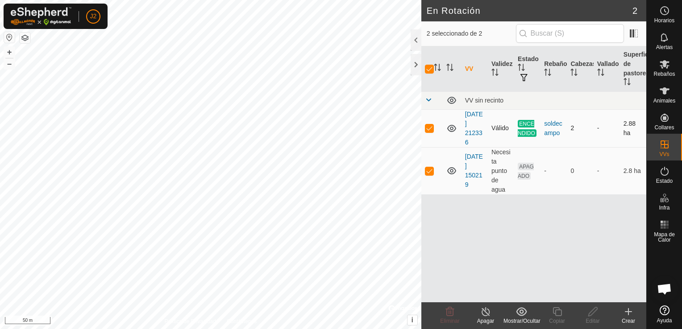
checkbox input "false"
click at [590, 315] on icon at bounding box center [592, 312] width 11 height 11
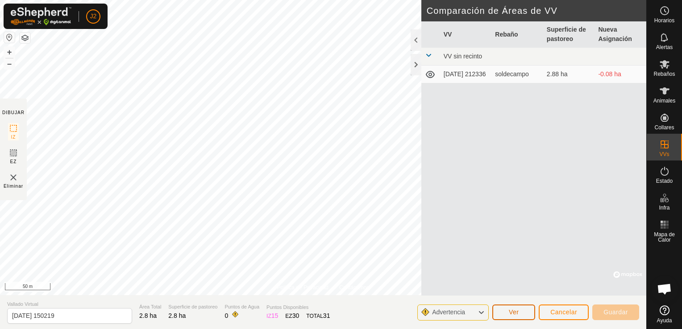
click at [502, 313] on button "Ver" at bounding box center [513, 313] width 43 height 16
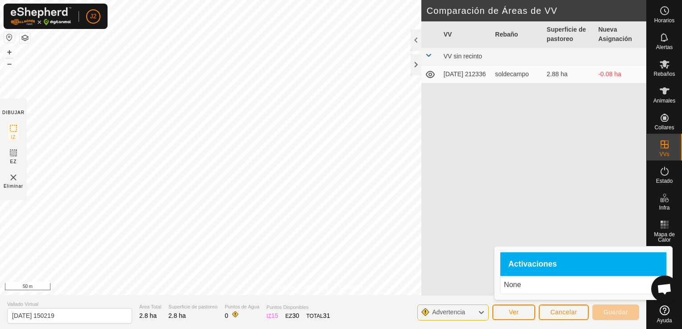
click at [483, 311] on icon at bounding box center [481, 313] width 7 height 12
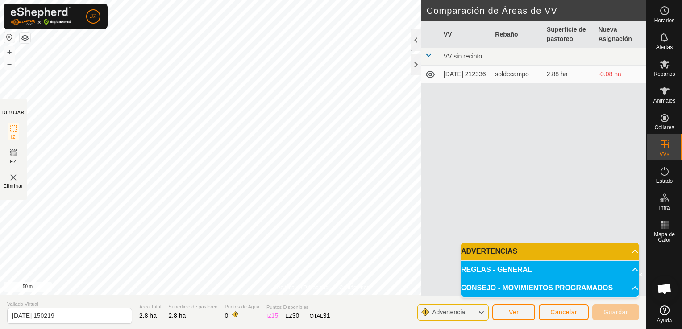
click at [483, 311] on icon at bounding box center [481, 313] width 7 height 12
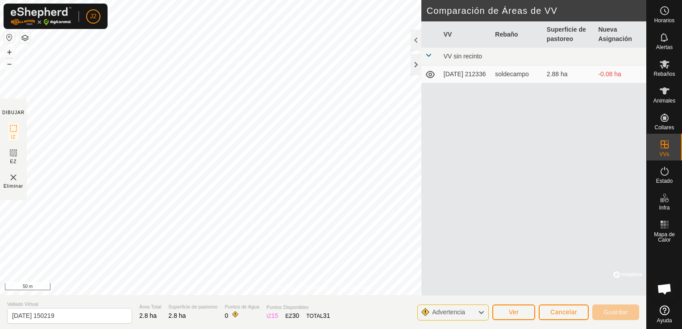
click at [505, 53] on td "VV sin recinto" at bounding box center [543, 57] width 206 height 18
click at [431, 83] on td at bounding box center [430, 75] width 19 height 18
click at [430, 75] on icon at bounding box center [430, 74] width 11 height 11
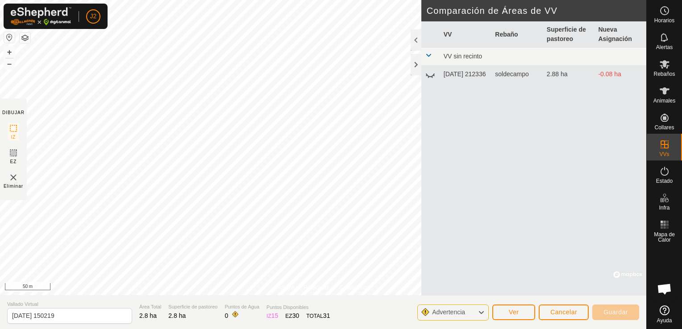
click at [430, 75] on icon at bounding box center [430, 74] width 11 height 11
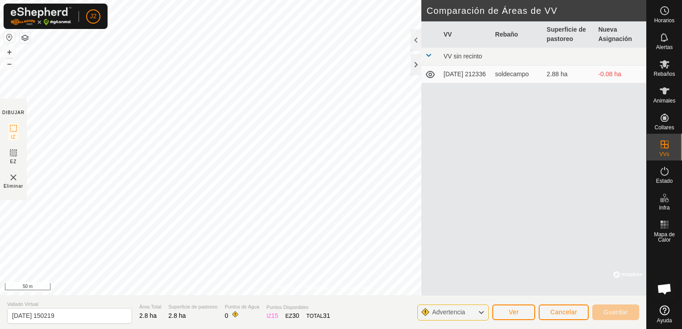
click at [430, 75] on icon at bounding box center [430, 74] width 11 height 11
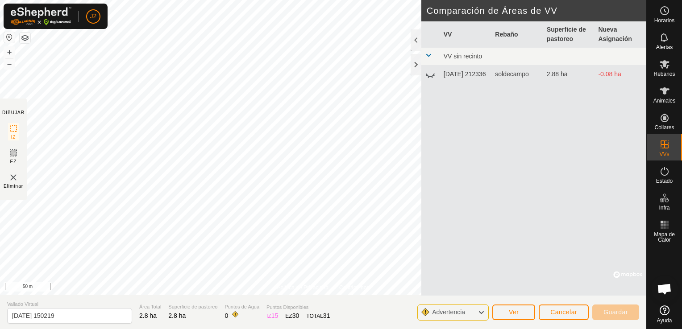
click at [429, 55] on span at bounding box center [428, 55] width 7 height 7
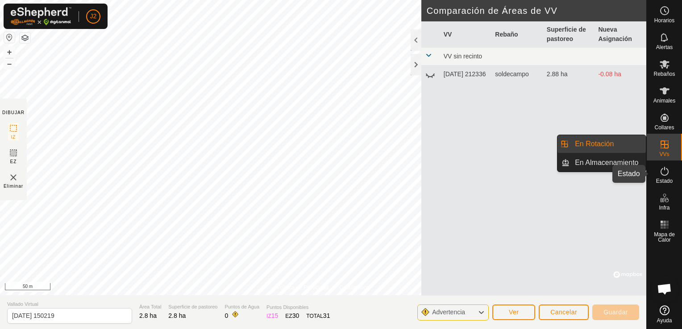
click at [668, 179] on span "Estado" at bounding box center [664, 181] width 17 height 5
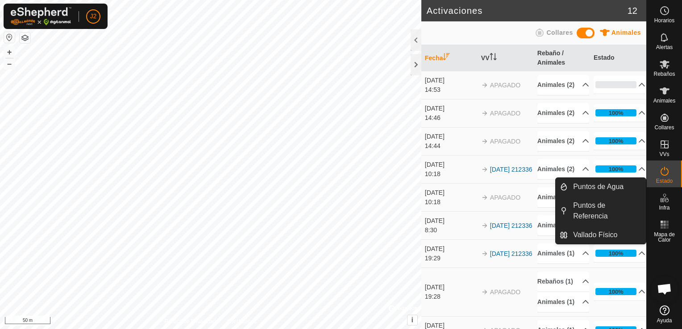
click at [668, 203] on icon at bounding box center [664, 198] width 11 height 11
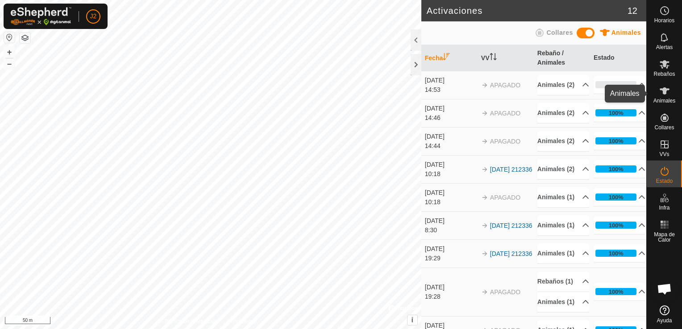
click at [664, 94] on icon at bounding box center [665, 90] width 10 height 7
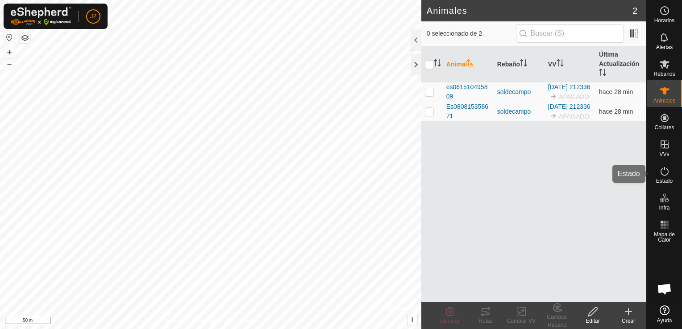
click at [661, 180] on span "Estado" at bounding box center [664, 181] width 17 height 5
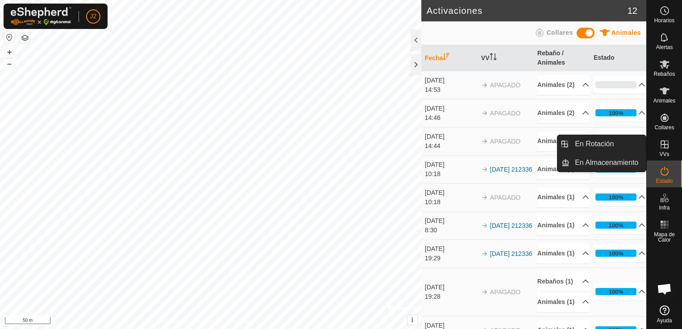
click at [663, 152] on span "VVs" at bounding box center [664, 154] width 10 height 5
click at [615, 142] on link "En Rotación" at bounding box center [608, 144] width 76 height 18
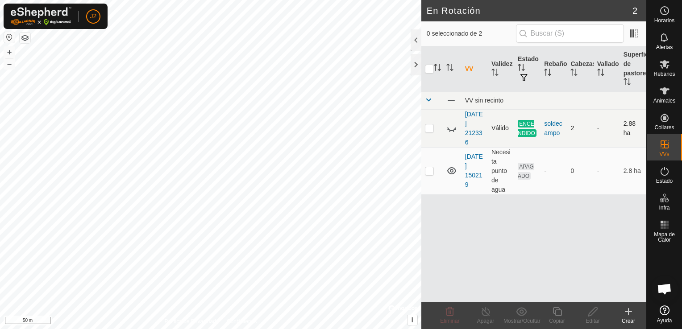
click at [433, 125] on p-checkbox at bounding box center [429, 128] width 9 height 7
click at [428, 125] on p-checkbox at bounding box center [429, 128] width 9 height 7
checkbox input "false"
click at [426, 174] on p-checkbox at bounding box center [429, 170] width 9 height 7
checkbox input "true"
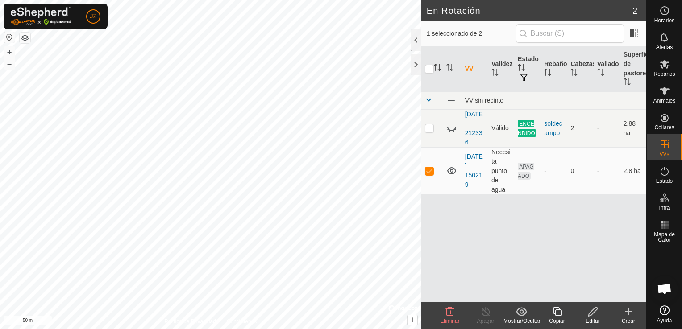
click at [596, 312] on icon at bounding box center [592, 312] width 11 height 11
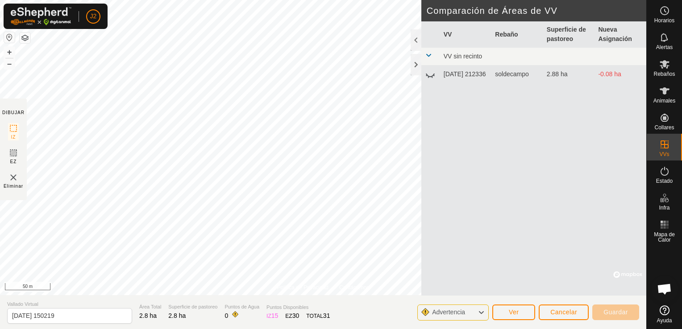
click at [507, 52] on td "VV sin recinto" at bounding box center [543, 57] width 206 height 18
click at [431, 72] on icon at bounding box center [430, 74] width 11 height 11
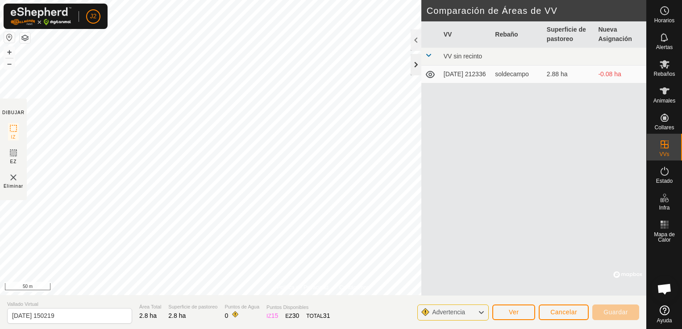
click at [414, 61] on div at bounding box center [416, 64] width 11 height 21
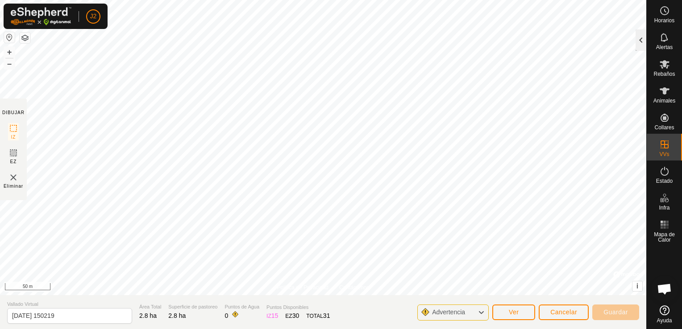
click at [639, 40] on div at bounding box center [641, 39] width 11 height 21
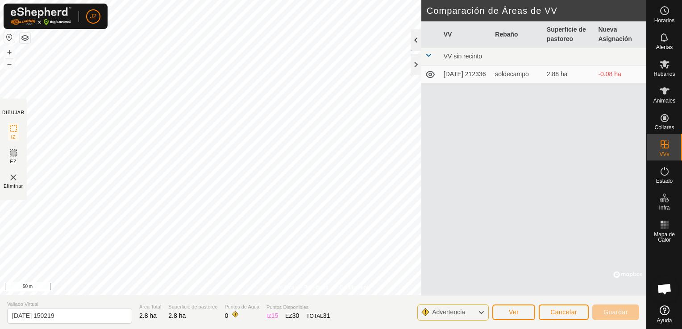
click at [416, 40] on div at bounding box center [416, 39] width 11 height 21
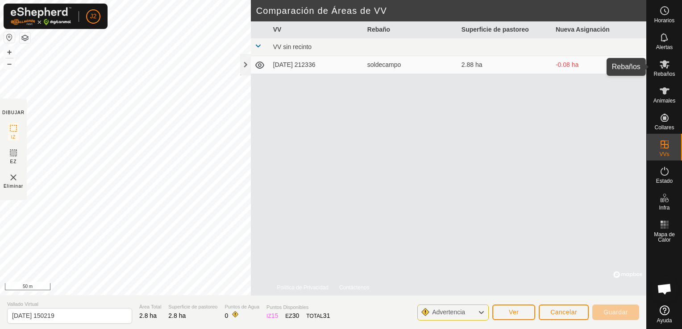
click at [665, 64] on icon at bounding box center [665, 64] width 10 height 8
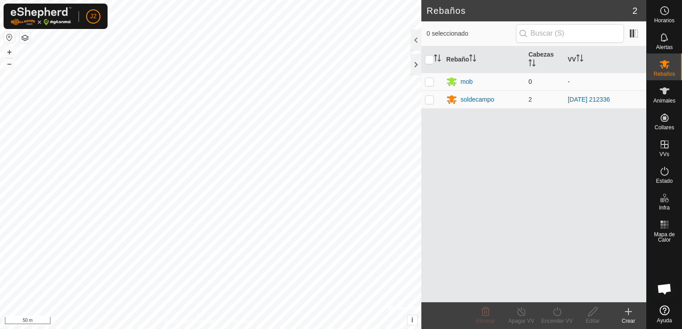
click at [432, 82] on p-checkbox at bounding box center [429, 81] width 9 height 7
checkbox input "true"
click at [593, 312] on icon at bounding box center [592, 312] width 11 height 11
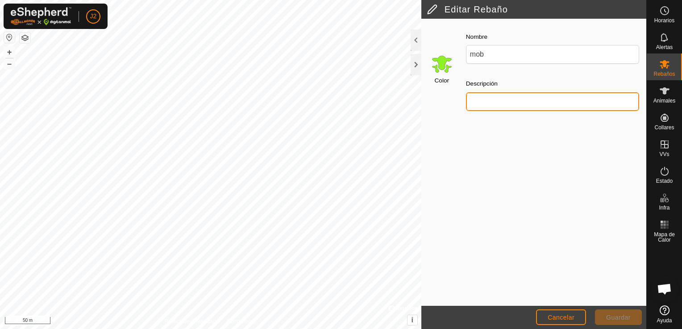
click at [491, 100] on input "Descripción" at bounding box center [552, 101] width 173 height 19
type input "rojillo"
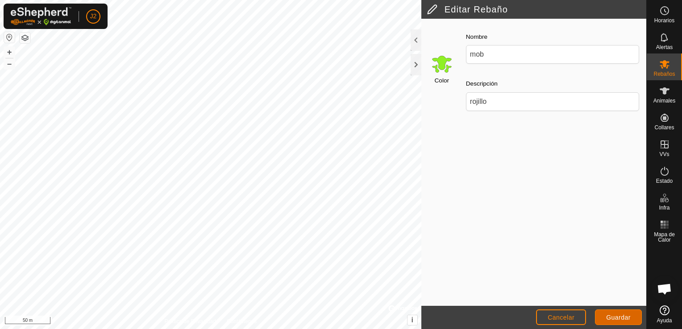
click at [620, 316] on span "Guardar" at bounding box center [618, 317] width 25 height 7
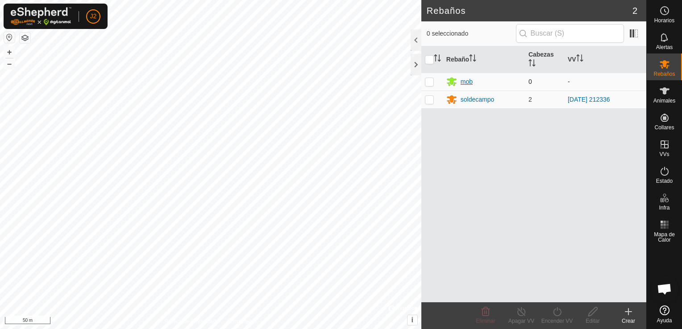
click at [465, 81] on div "mob" at bounding box center [467, 81] width 12 height 9
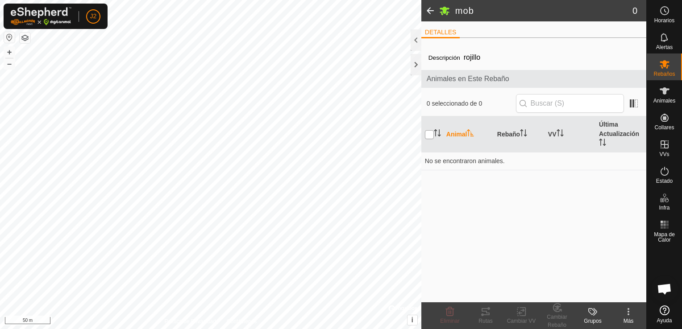
click at [429, 135] on input "checkbox" at bounding box center [429, 134] width 9 height 9
click at [431, 137] on input "checkbox" at bounding box center [429, 134] width 9 height 9
checkbox input "true"
click at [675, 96] on div "Animales" at bounding box center [664, 93] width 35 height 27
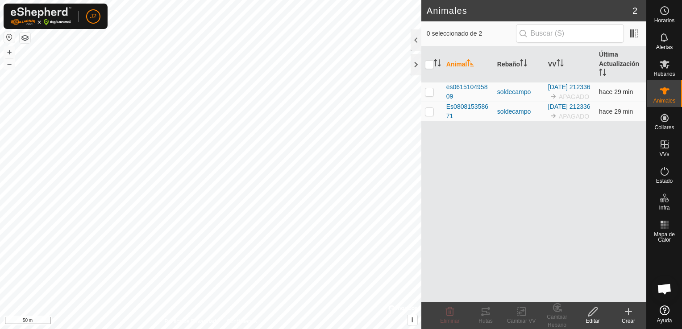
click at [431, 95] on p-checkbox at bounding box center [429, 91] width 9 height 7
checkbox input "true"
click at [431, 115] on p-checkbox at bounding box center [429, 111] width 9 height 7
checkbox input "true"
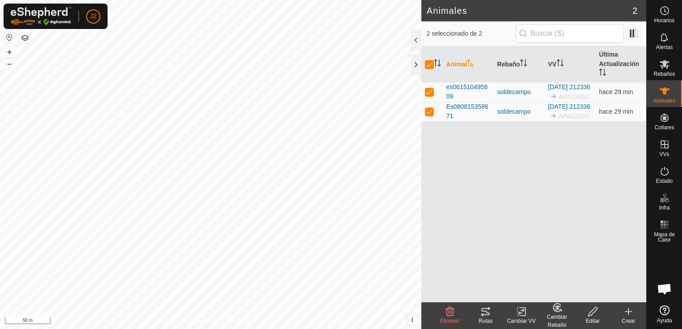
click at [518, 315] on icon at bounding box center [521, 312] width 11 height 11
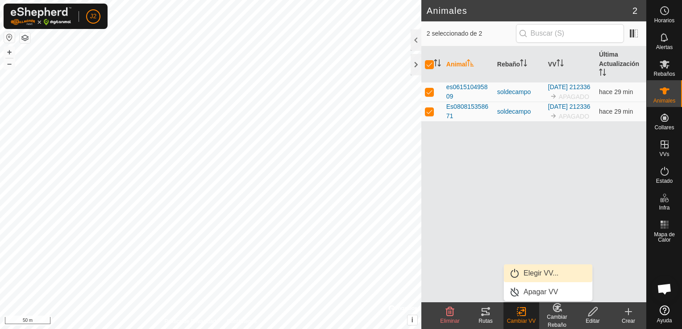
click at [532, 276] on link "Elegir VV..." at bounding box center [548, 274] width 88 height 18
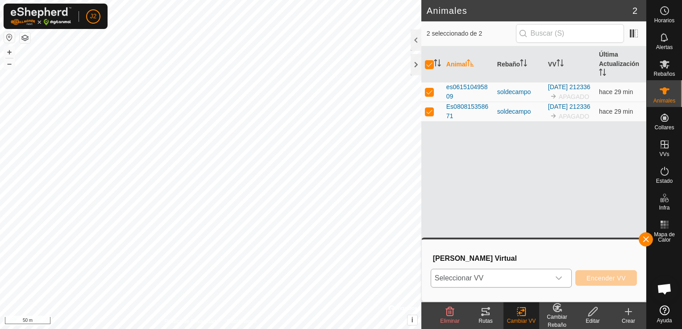
click at [568, 279] on div "dropdown trigger" at bounding box center [559, 279] width 18 height 18
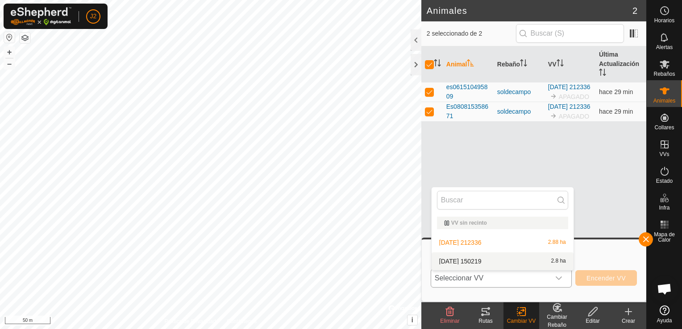
click at [502, 262] on li "[DATE] 150219 2.8 ha" at bounding box center [503, 262] width 142 height 18
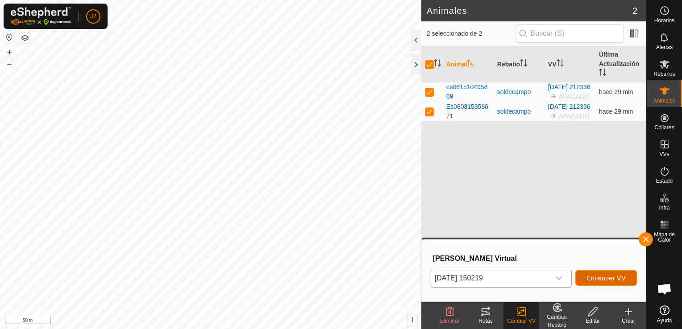
click at [608, 278] on span "Encender VV" at bounding box center [606, 278] width 39 height 7
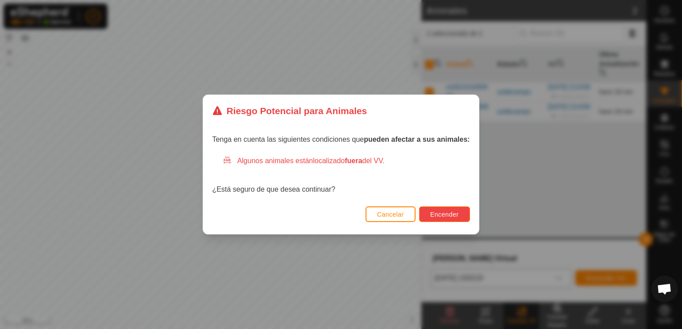
click at [453, 213] on span "Encender" at bounding box center [444, 214] width 29 height 7
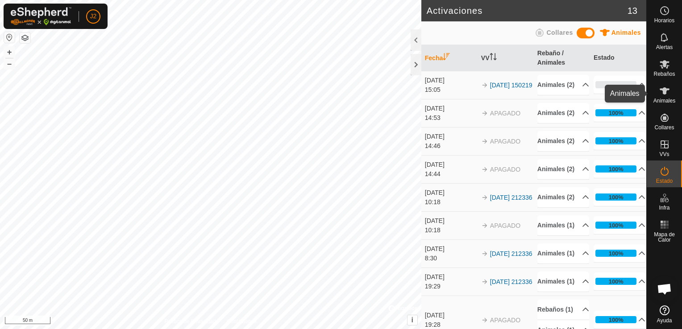
click at [668, 96] on icon at bounding box center [664, 91] width 11 height 11
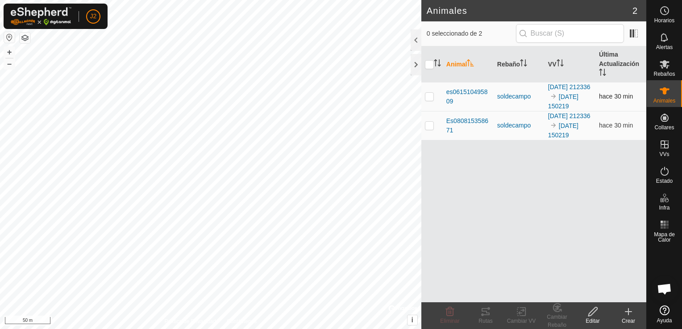
click at [430, 100] on p-checkbox at bounding box center [429, 96] width 9 height 7
checkbox input "true"
click at [429, 140] on td at bounding box center [431, 125] width 21 height 29
checkbox input "true"
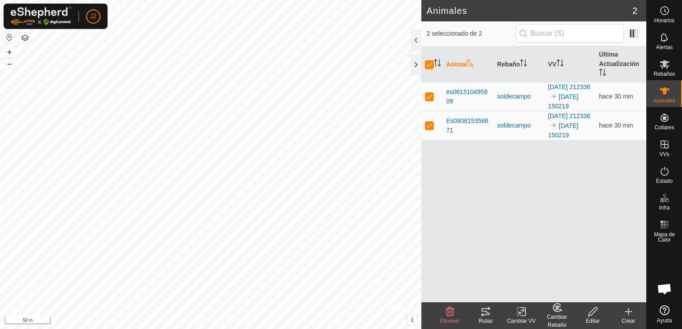
click at [521, 312] on icon at bounding box center [521, 312] width 11 height 11
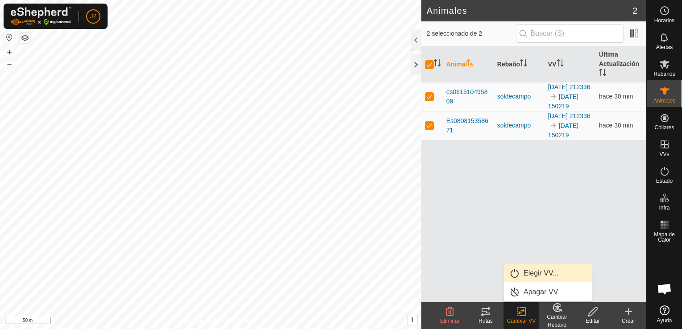
click at [537, 272] on link "Elegir VV..." at bounding box center [548, 274] width 88 height 18
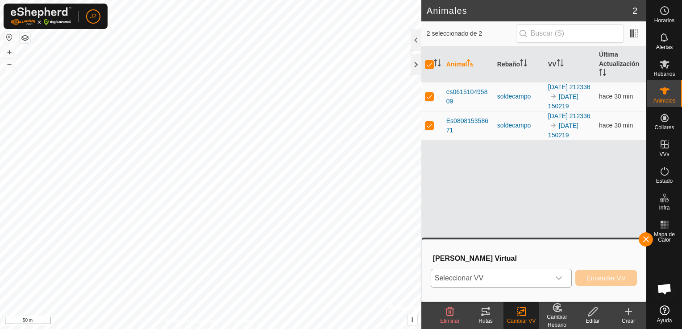
click at [566, 279] on div "dropdown trigger" at bounding box center [559, 279] width 18 height 18
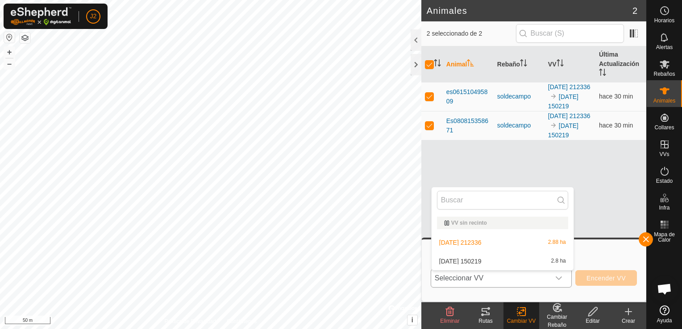
click at [521, 263] on li "[DATE] 150219 2.8 ha" at bounding box center [503, 262] width 142 height 18
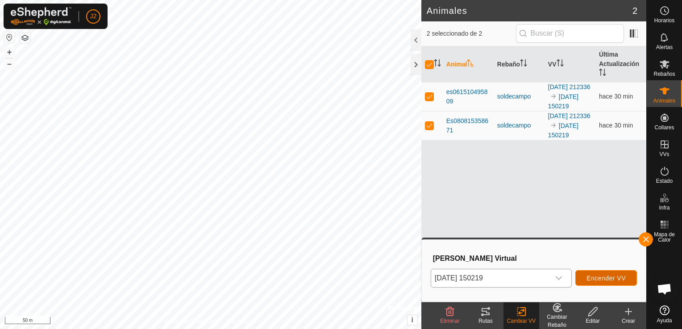
click at [590, 281] on span "Encender VV" at bounding box center [606, 278] width 39 height 7
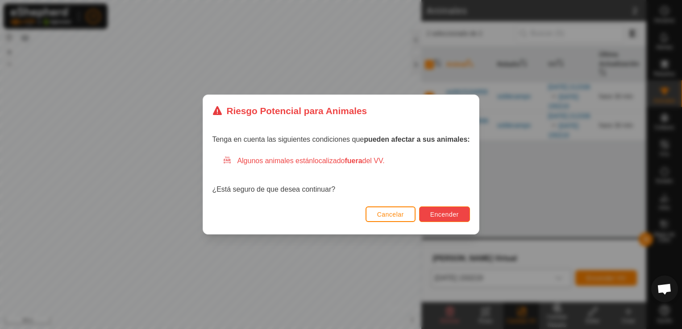
click at [443, 210] on button "Encender" at bounding box center [444, 215] width 51 height 16
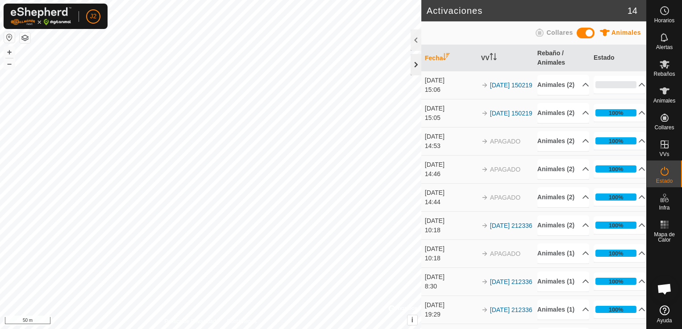
click at [418, 65] on div at bounding box center [416, 64] width 11 height 21
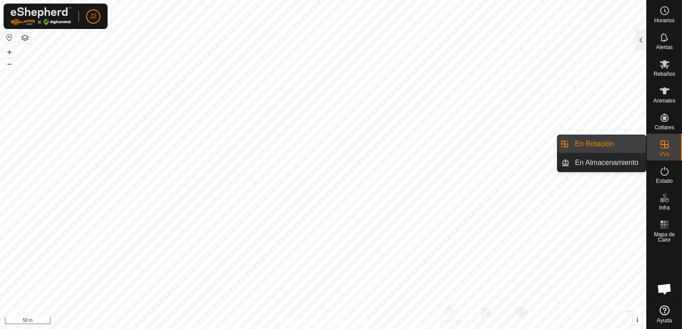
drag, startPoint x: 662, startPoint y: 159, endPoint x: 661, endPoint y: 144, distance: 15.2
click at [661, 144] on icon at bounding box center [664, 144] width 11 height 11
click at [611, 147] on link "En Rotación" at bounding box center [608, 144] width 76 height 18
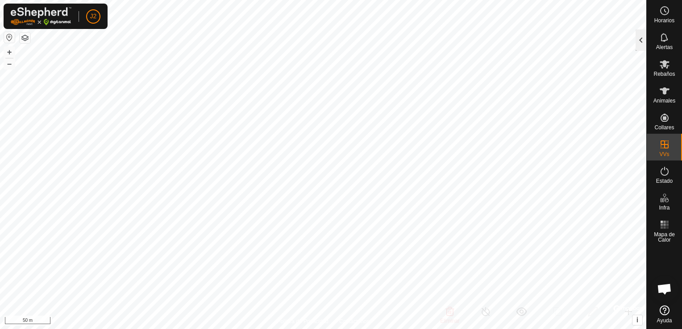
click at [639, 42] on div at bounding box center [641, 39] width 11 height 21
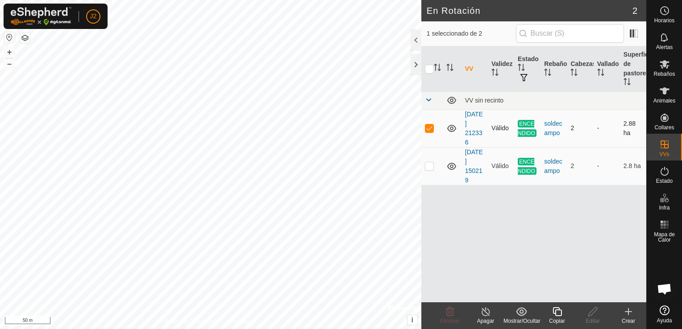
click at [429, 129] on p-checkbox at bounding box center [429, 128] width 9 height 7
checkbox input "true"
click at [484, 311] on line at bounding box center [485, 312] width 7 height 7
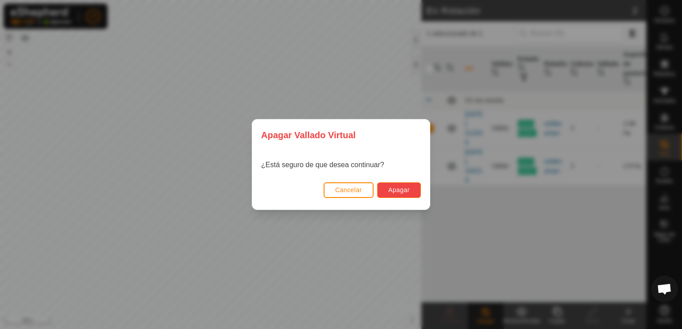
click at [400, 192] on span "Apagar" at bounding box center [398, 190] width 21 height 7
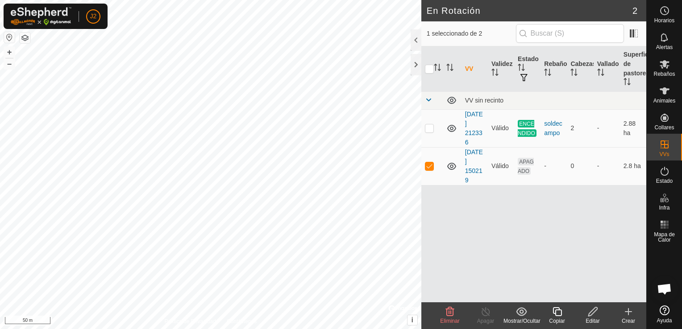
click at [591, 314] on icon at bounding box center [592, 312] width 11 height 11
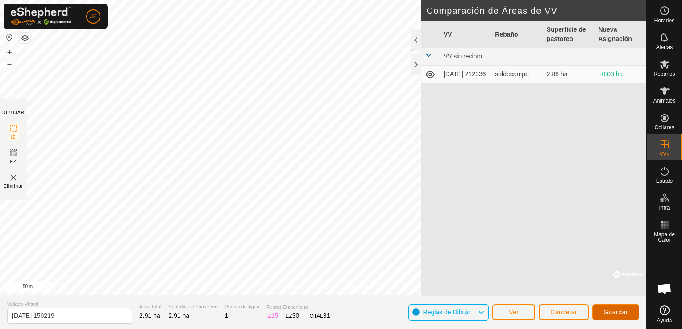
click at [617, 313] on span "Guardar" at bounding box center [616, 312] width 25 height 7
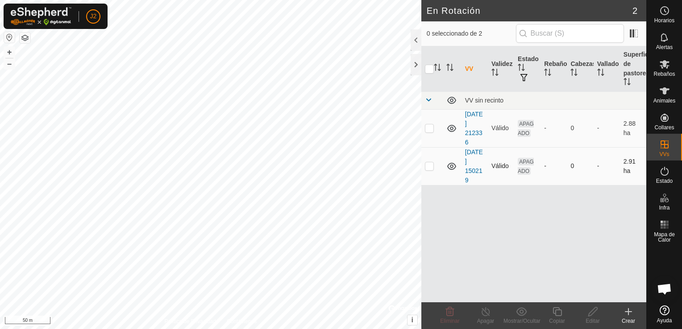
click at [427, 167] on p-checkbox at bounding box center [429, 165] width 9 height 7
click at [430, 167] on p-checkbox at bounding box center [429, 165] width 9 height 7
checkbox input "false"
click at [431, 133] on td at bounding box center [431, 128] width 21 height 38
checkbox input "true"
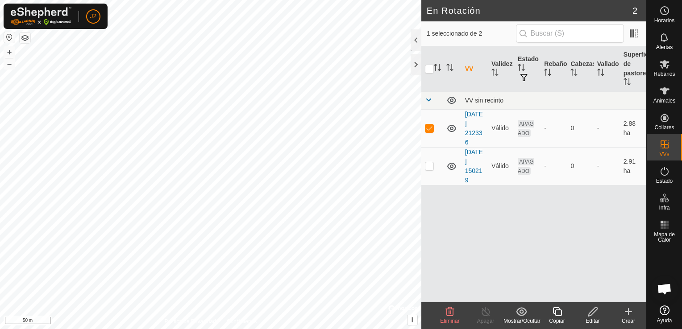
click at [595, 317] on div "Editar" at bounding box center [593, 321] width 36 height 8
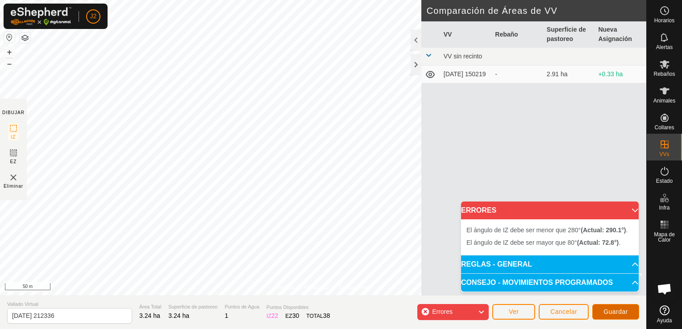
click at [617, 310] on span "Guardar" at bounding box center [616, 311] width 25 height 7
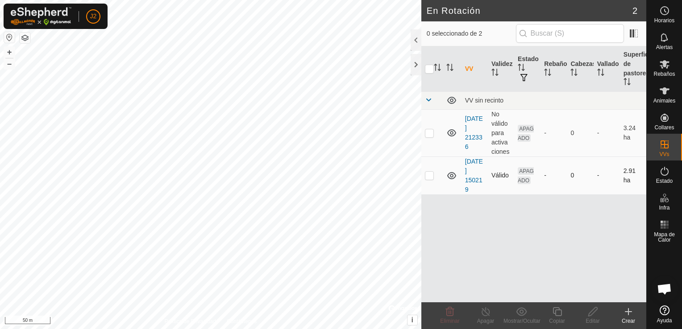
click at [425, 174] on p-checkbox at bounding box center [429, 175] width 9 height 7
checkbox input "true"
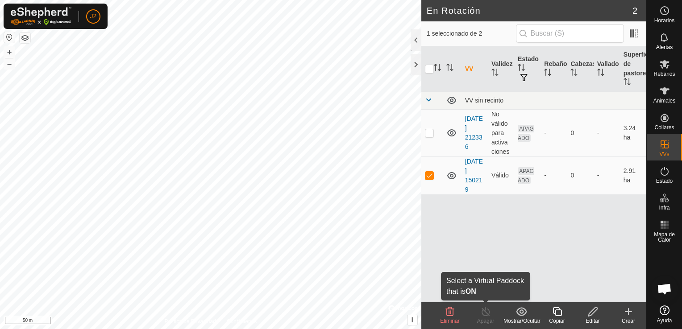
click at [487, 316] on icon at bounding box center [485, 312] width 11 height 11
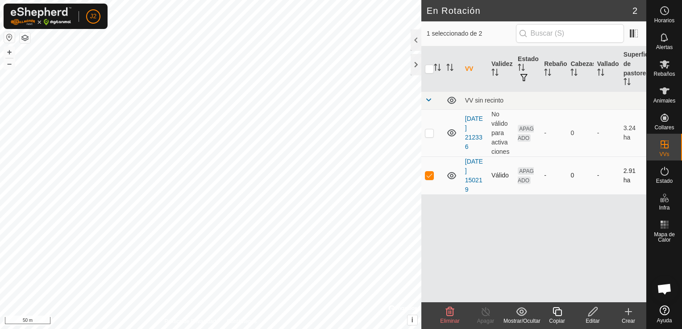
click at [525, 173] on span "APAGADO" at bounding box center [526, 175] width 16 height 17
click at [595, 312] on icon at bounding box center [592, 312] width 9 height 9
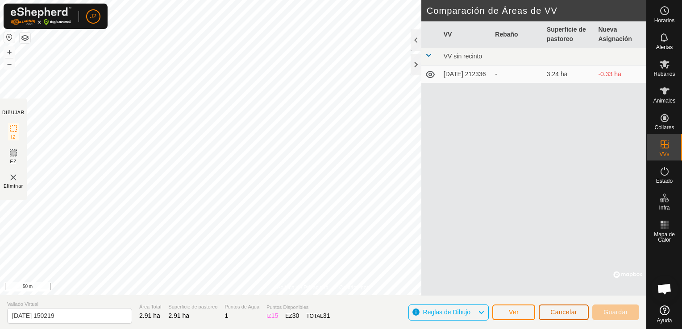
click at [566, 316] on button "Cancelar" at bounding box center [564, 313] width 50 height 16
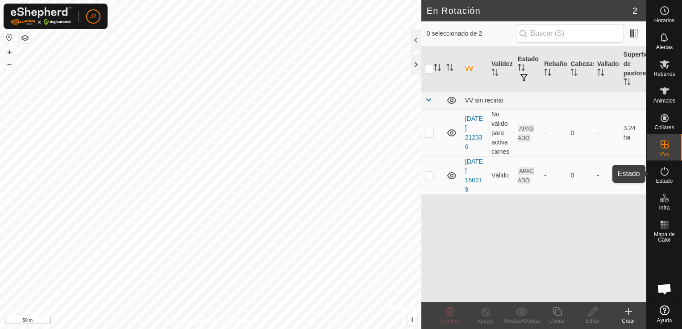
click at [666, 176] on icon at bounding box center [664, 171] width 11 height 11
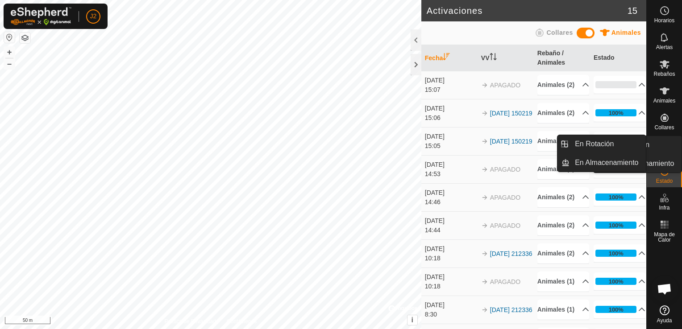
click at [665, 153] on span "VVs" at bounding box center [664, 154] width 10 height 5
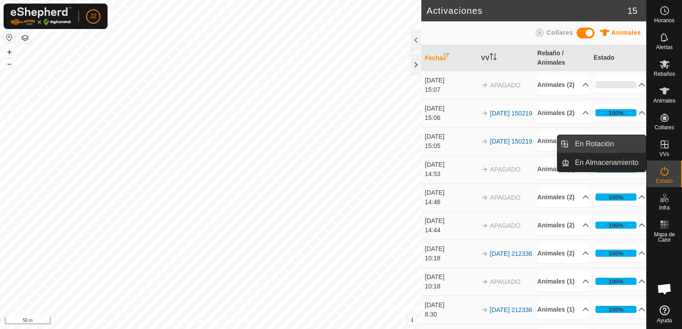
click at [620, 139] on link "En Rotación" at bounding box center [608, 144] width 76 height 18
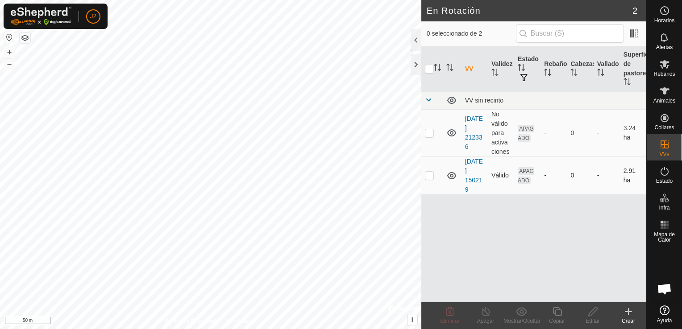
click at [429, 176] on p-checkbox at bounding box center [429, 175] width 9 height 7
checkbox input "true"
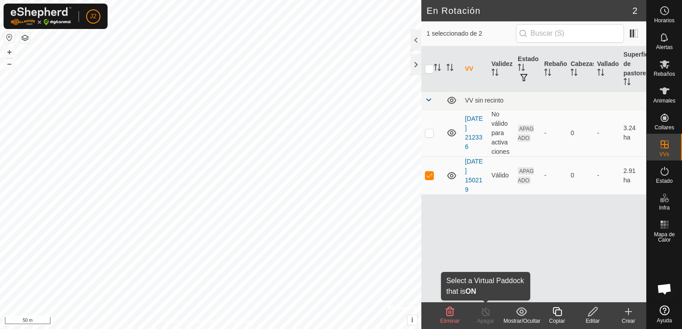
click at [486, 314] on icon at bounding box center [485, 312] width 11 height 11
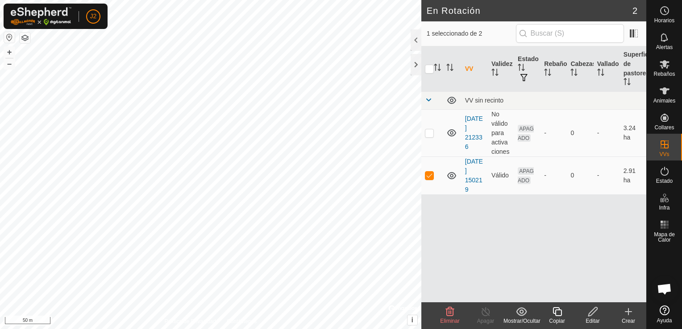
click at [630, 312] on icon at bounding box center [628, 312] width 6 height 0
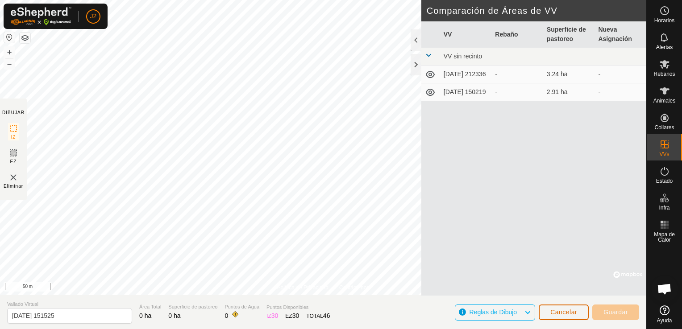
click at [561, 315] on span "Cancelar" at bounding box center [563, 312] width 27 height 7
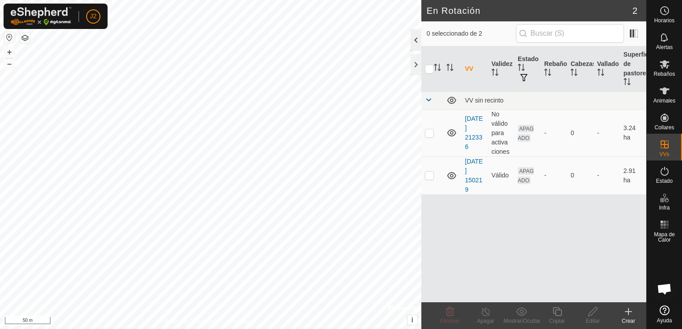
checkbox input "true"
click at [667, 98] on span "Animales" at bounding box center [665, 100] width 22 height 5
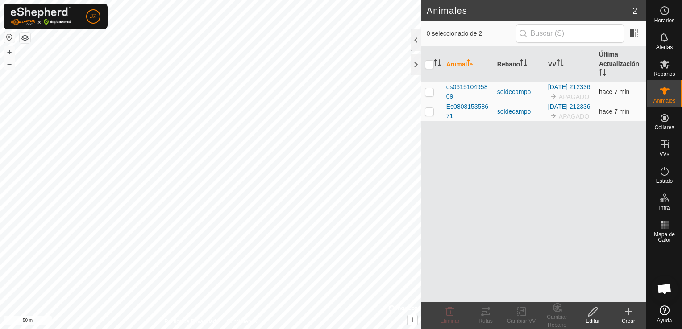
click at [430, 96] on p-checkbox at bounding box center [429, 91] width 9 height 7
checkbox input "true"
click at [430, 115] on p-checkbox at bounding box center [429, 111] width 9 height 7
checkbox input "true"
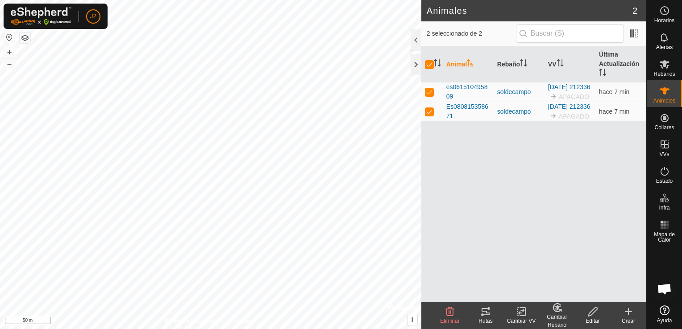
click at [525, 315] on icon at bounding box center [523, 312] width 4 height 8
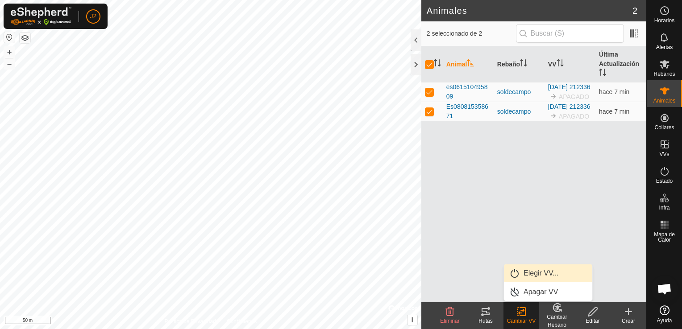
click at [537, 274] on link "Elegir VV..." at bounding box center [548, 274] width 88 height 18
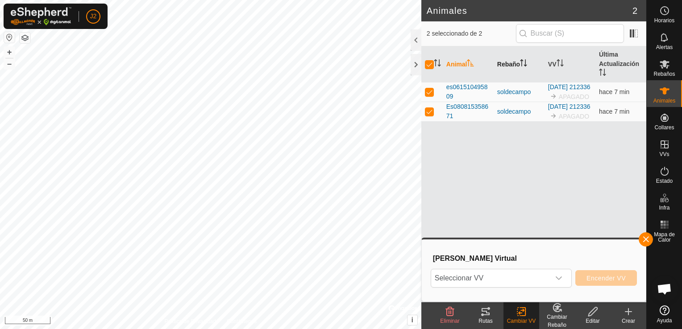
click at [524, 62] on icon "Activar para ordenar" at bounding box center [523, 62] width 7 height 7
click at [524, 69] on th "Rebaño" at bounding box center [519, 64] width 51 height 36
click at [518, 97] on div "soldecampo" at bounding box center [519, 91] width 44 height 9
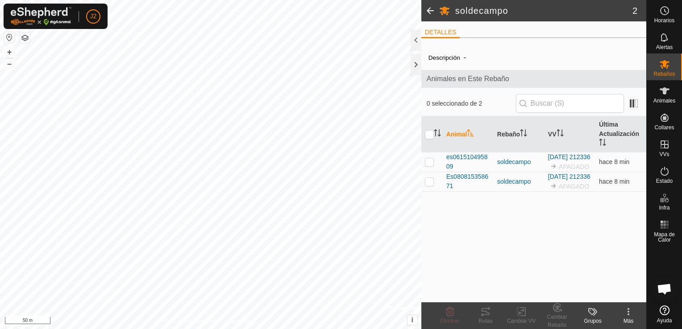
click at [630, 313] on icon at bounding box center [628, 312] width 11 height 11
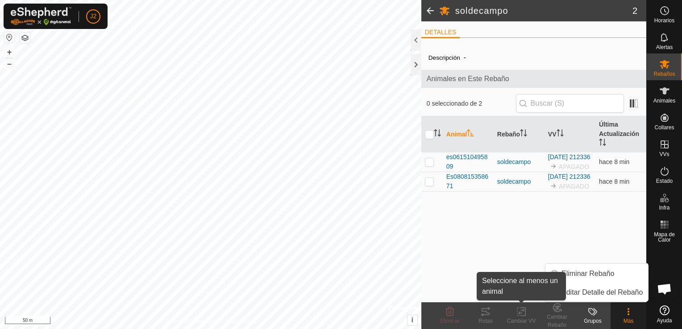
click at [525, 324] on div "Cambiar VV" at bounding box center [522, 321] width 36 height 8
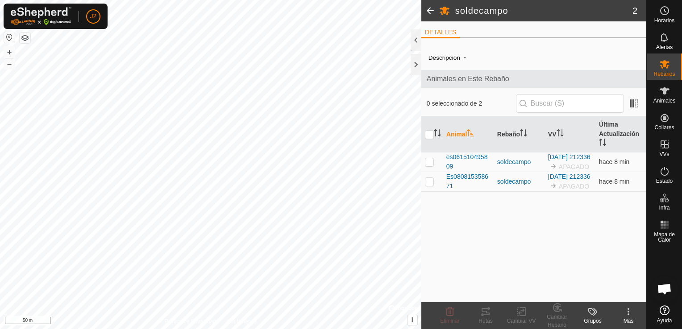
click at [430, 156] on td at bounding box center [431, 162] width 21 height 20
checkbox input "true"
click at [430, 185] on p-checkbox at bounding box center [429, 181] width 9 height 7
checkbox input "true"
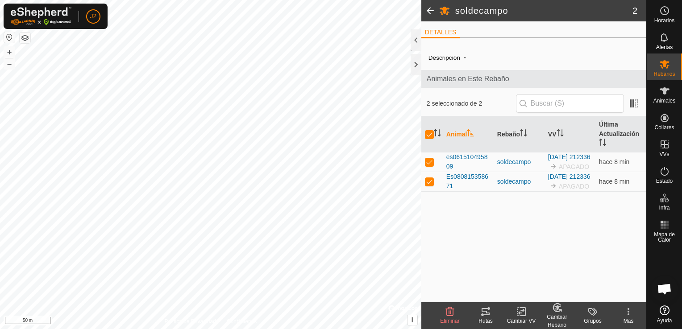
click at [523, 313] on icon at bounding box center [521, 312] width 11 height 11
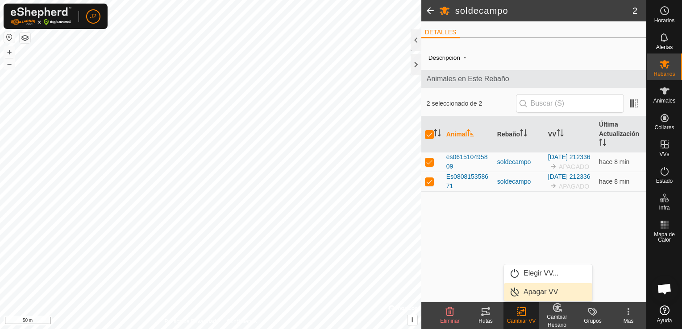
click at [551, 291] on link "Apagar VV" at bounding box center [548, 292] width 88 height 18
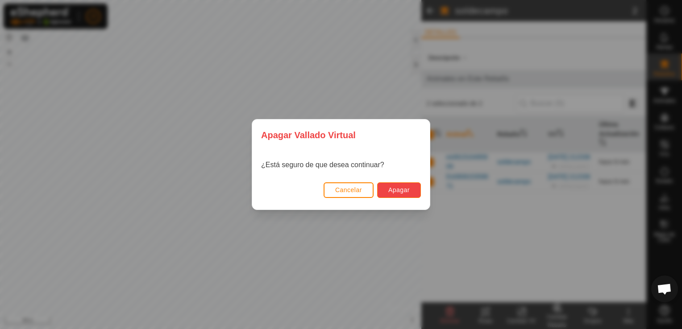
click at [405, 188] on span "Apagar" at bounding box center [398, 190] width 21 height 7
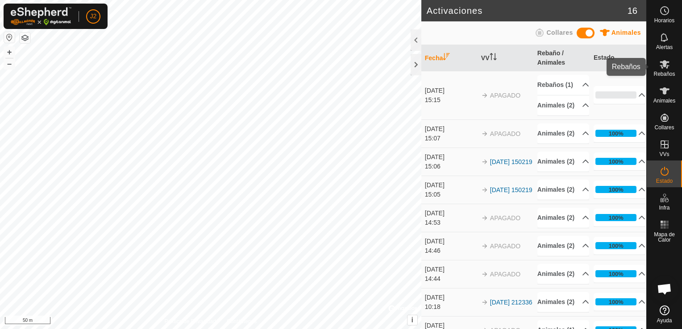
click at [666, 66] on icon at bounding box center [664, 64] width 11 height 11
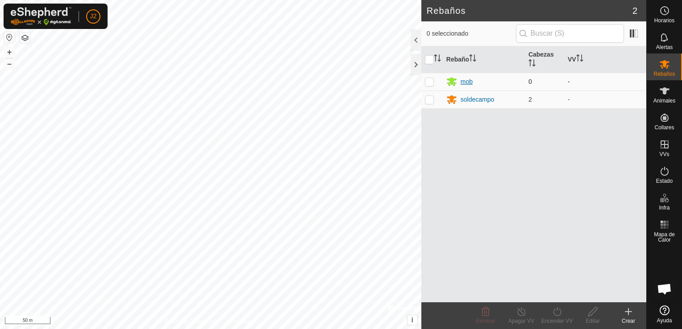
click at [458, 82] on div "mob" at bounding box center [483, 81] width 75 height 11
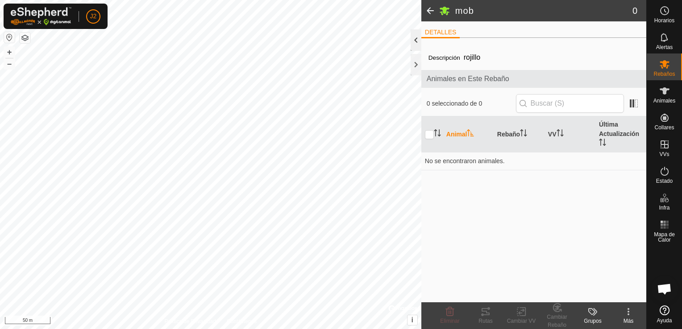
click at [414, 41] on div at bounding box center [416, 39] width 11 height 21
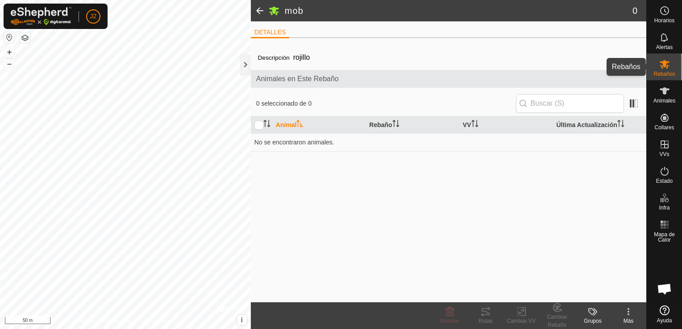
click at [665, 75] on span "Rebaños" at bounding box center [664, 73] width 21 height 5
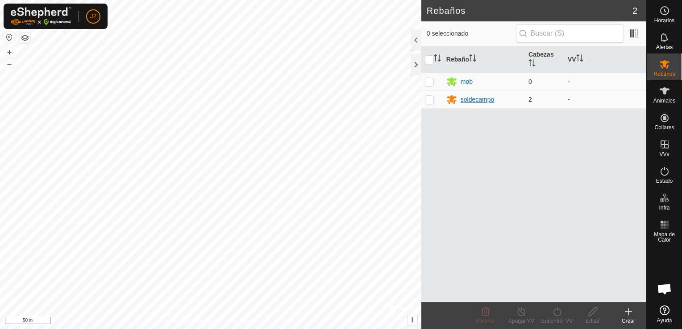
click at [466, 102] on div "soldecampo" at bounding box center [478, 99] width 34 height 9
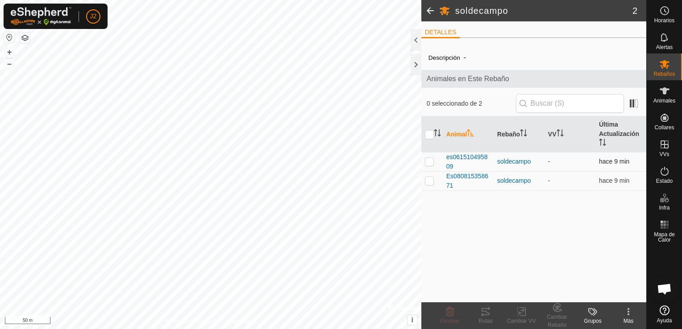
click at [428, 162] on p-checkbox at bounding box center [429, 161] width 9 height 7
checkbox input "true"
click at [430, 183] on p-checkbox at bounding box center [429, 180] width 9 height 7
checkbox input "true"
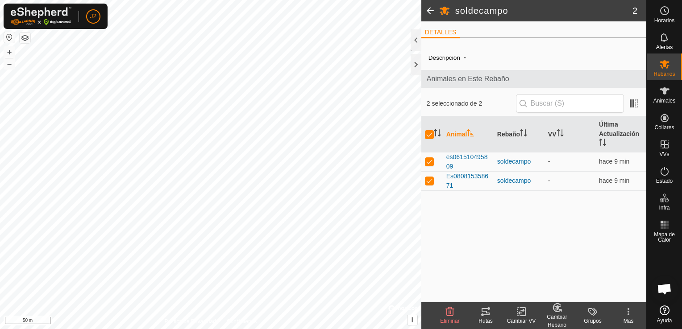
click at [520, 313] on icon at bounding box center [521, 312] width 11 height 11
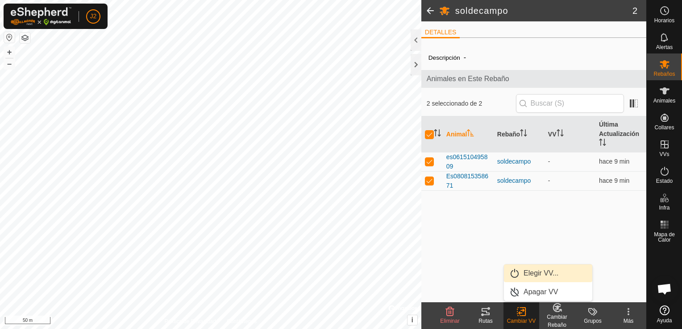
click at [537, 275] on link "Elegir VV..." at bounding box center [548, 274] width 88 height 18
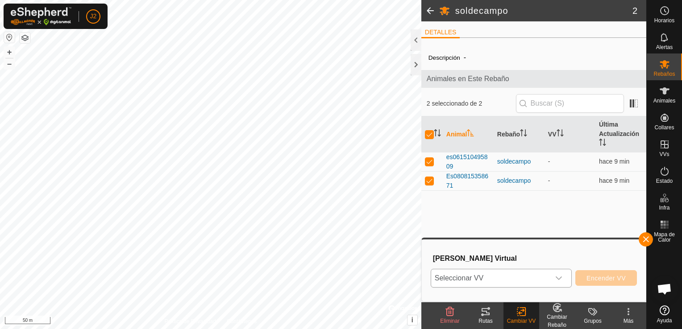
click at [567, 279] on div "dropdown trigger" at bounding box center [559, 279] width 18 height 18
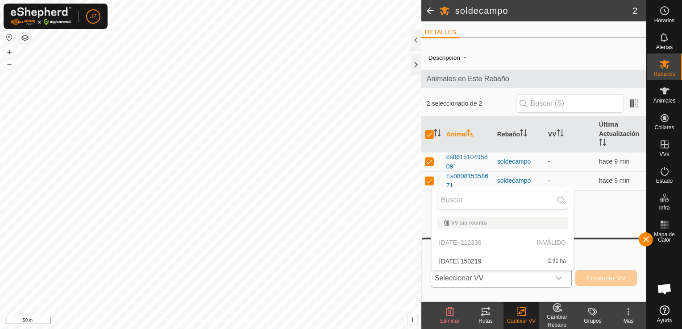
click at [568, 279] on div "dropdown trigger" at bounding box center [559, 279] width 18 height 18
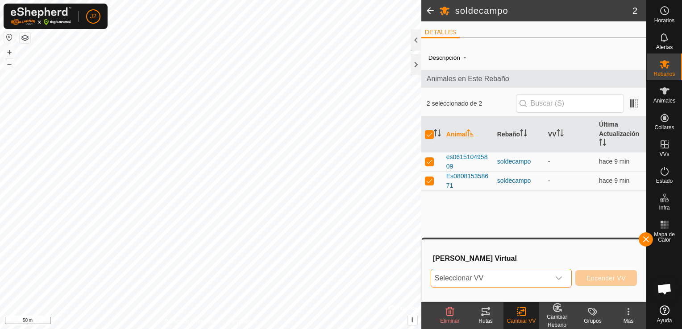
click at [561, 277] on icon "dropdown trigger" at bounding box center [558, 278] width 7 height 7
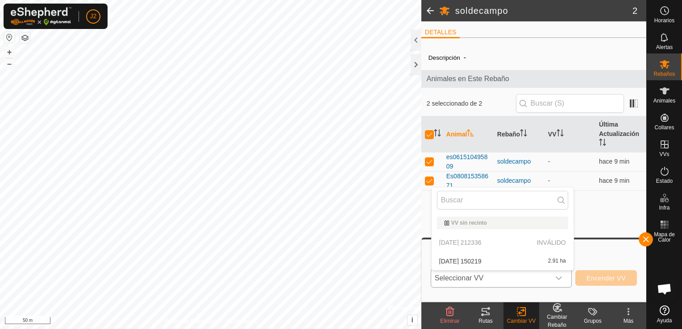
click at [510, 262] on li "[DATE] 150219 2.91 ha" at bounding box center [503, 262] width 142 height 18
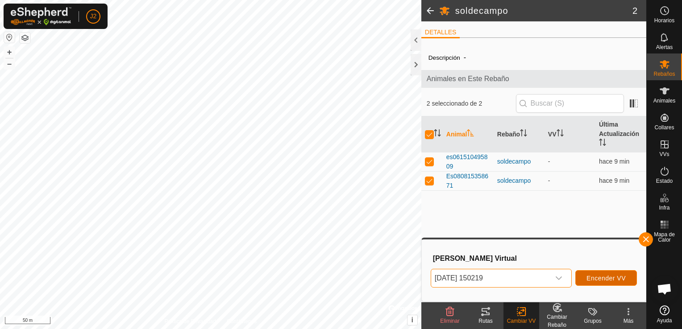
click at [597, 280] on span "Encender VV" at bounding box center [606, 278] width 39 height 7
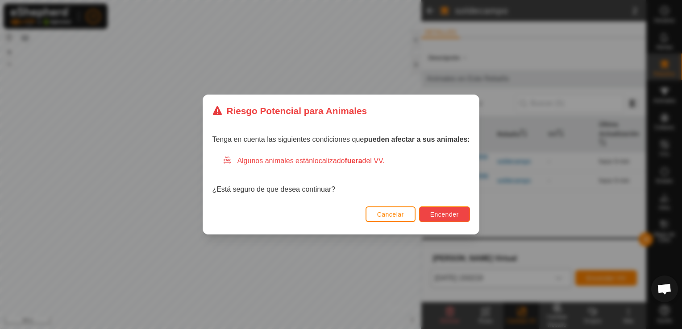
click at [441, 212] on span "Encender" at bounding box center [444, 214] width 29 height 7
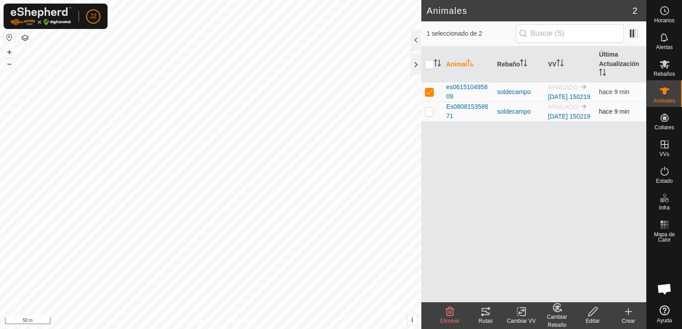
click at [431, 121] on td at bounding box center [431, 112] width 21 height 20
checkbox input "true"
click at [522, 321] on div "Cambiar VV" at bounding box center [522, 321] width 36 height 8
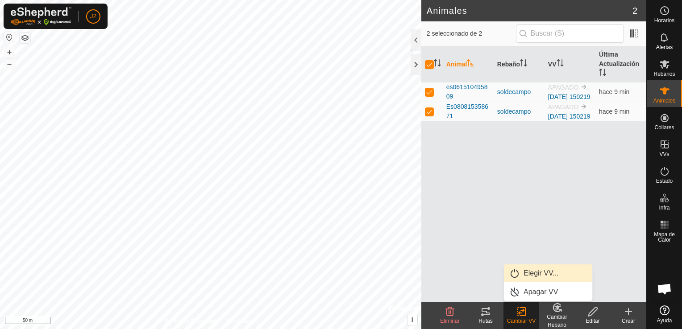
click at [534, 271] on link "Elegir VV..." at bounding box center [548, 274] width 88 height 18
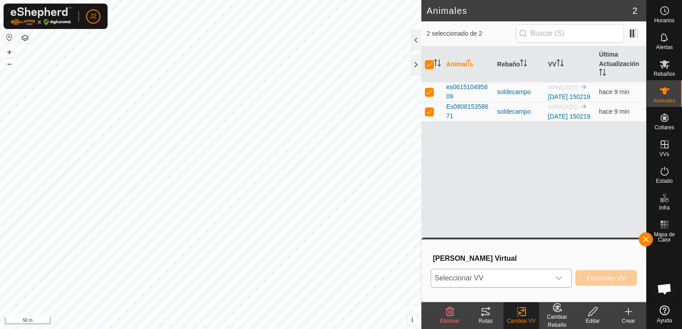
click at [562, 276] on icon "dropdown trigger" at bounding box center [558, 278] width 7 height 7
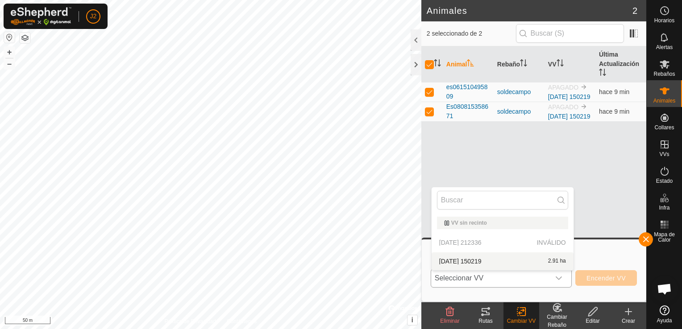
click at [493, 262] on li "[DATE] 150219 2.91 ha" at bounding box center [503, 262] width 142 height 18
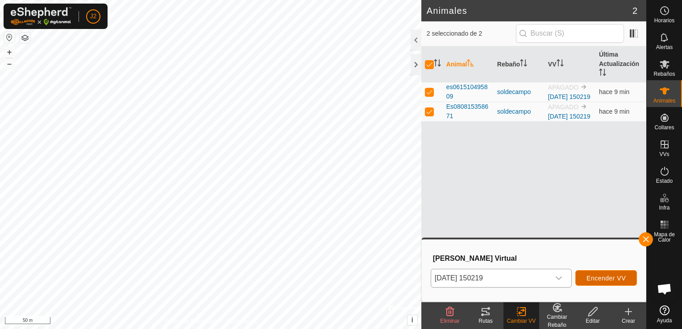
click at [606, 281] on span "Encender VV" at bounding box center [606, 278] width 39 height 7
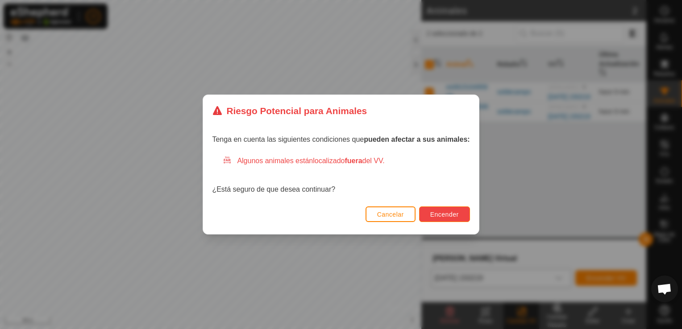
click at [454, 217] on span "Encender" at bounding box center [444, 214] width 29 height 7
